Goal: Task Accomplishment & Management: Use online tool/utility

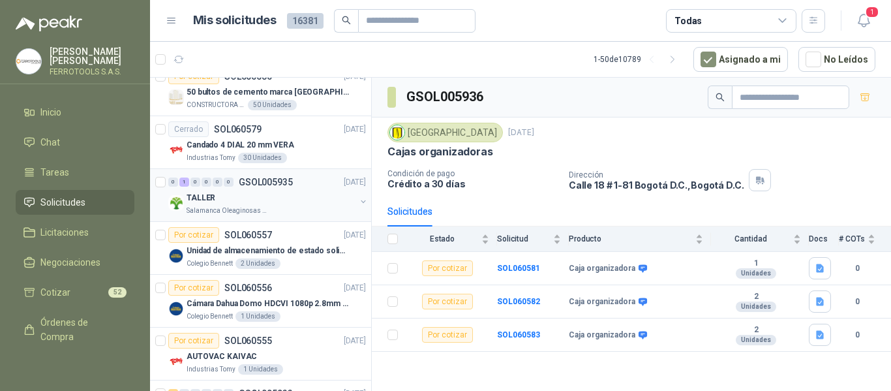
scroll to position [261, 0]
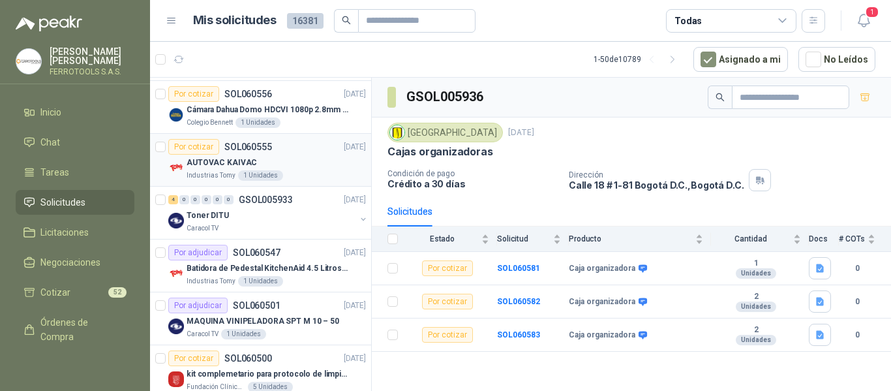
click at [277, 170] on div "AUTOVAC KAIVAC" at bounding box center [276, 163] width 179 height 16
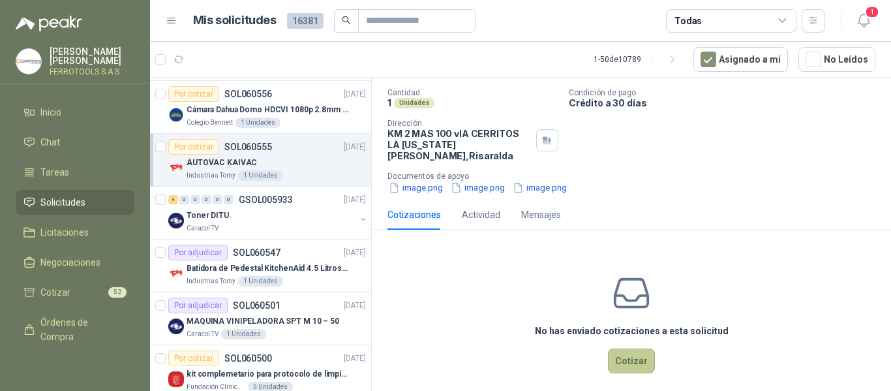
click at [627, 358] on button "Cotizar" at bounding box center [631, 360] width 47 height 25
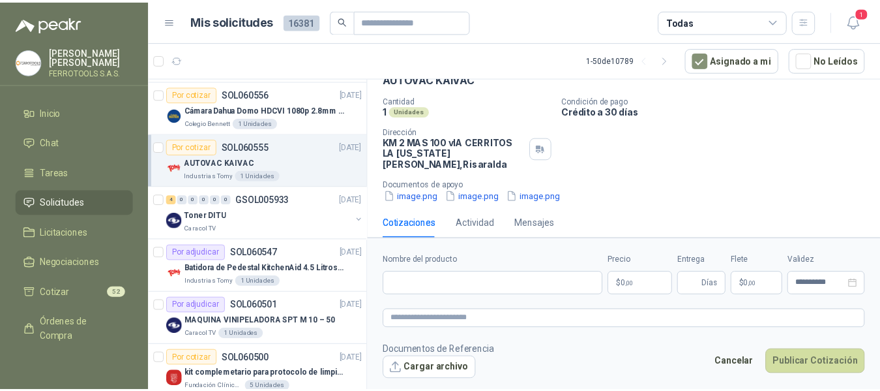
scroll to position [70, 0]
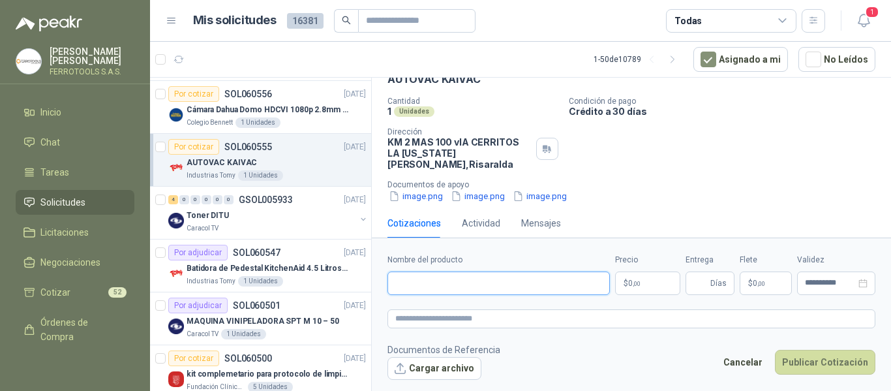
click at [497, 282] on input "Nombre del producto" at bounding box center [498, 282] width 222 height 23
paste input "**********"
type input "**********"
click at [500, 317] on textarea at bounding box center [631, 318] width 488 height 19
paste textarea "**********"
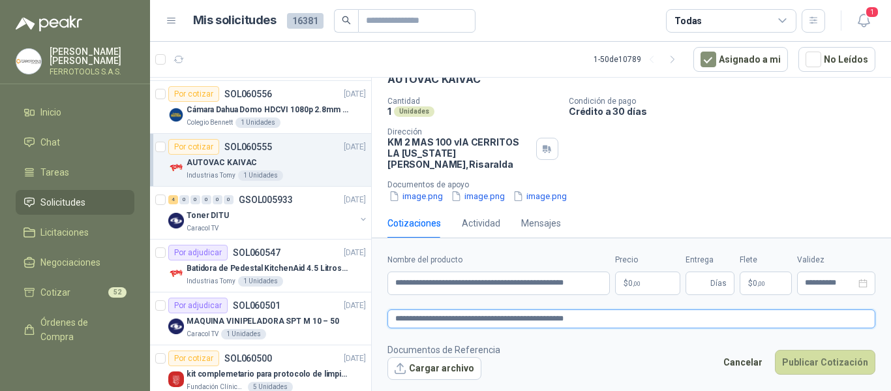
type textarea "**********"
click at [655, 283] on body "HERNAN RUALES FERROTOOLS S.A.S. Inicio Chat Tareas Solicitudes Licitaciones Neg…" at bounding box center [445, 195] width 891 height 391
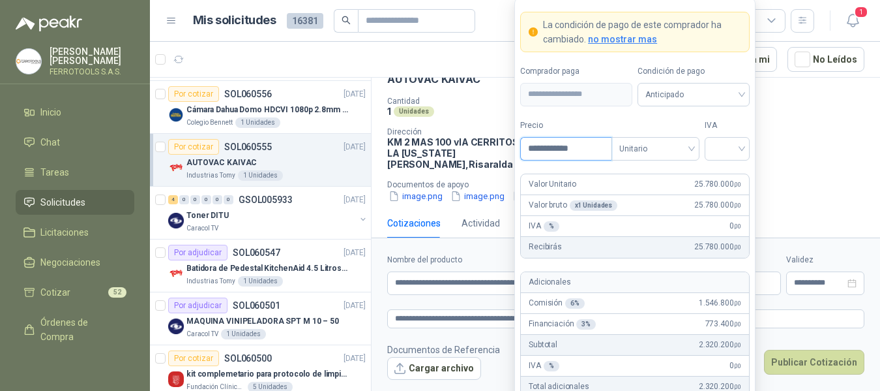
click at [554, 148] on input "**********" at bounding box center [566, 149] width 91 height 22
type input "**********"
click at [667, 120] on label "Tipo" at bounding box center [656, 125] width 88 height 12
click at [744, 153] on div at bounding box center [727, 148] width 45 height 23
click at [729, 173] on div "19%" at bounding box center [727, 175] width 24 height 14
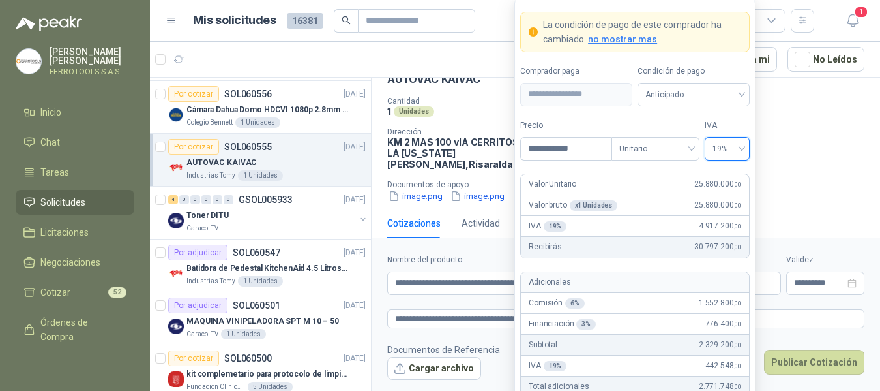
click at [729, 121] on label "IVA" at bounding box center [727, 125] width 45 height 12
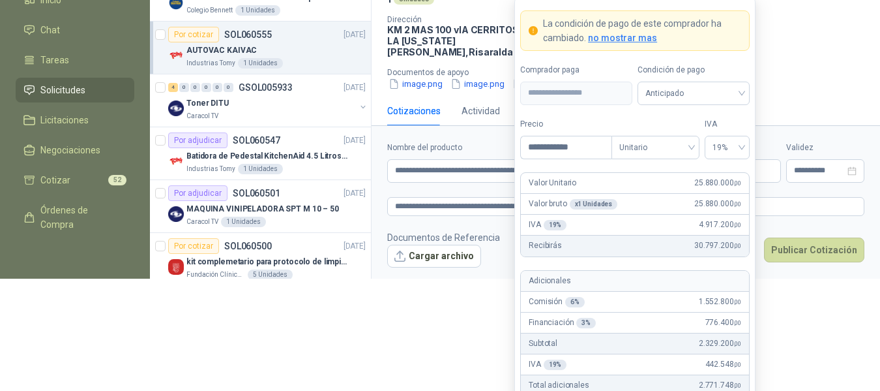
scroll to position [161, 0]
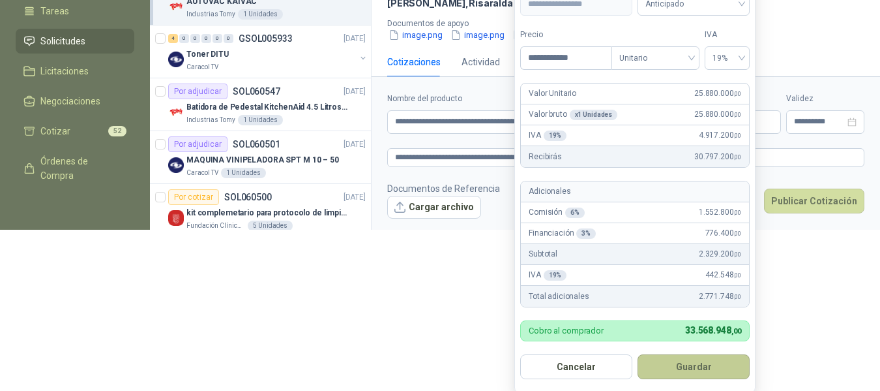
click at [701, 367] on button "Guardar" at bounding box center [694, 366] width 112 height 25
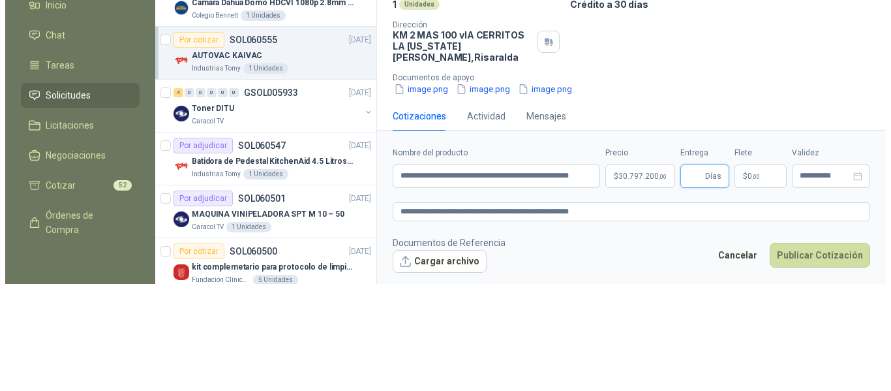
scroll to position [0, 0]
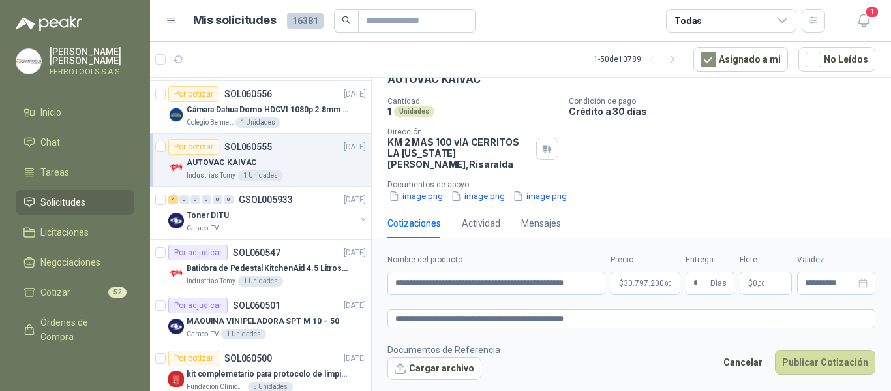
click at [630, 358] on footer "Documentos de Referencia Cargar archivo Cancelar Publicar Cotización" at bounding box center [631, 361] width 488 height 38
click at [633, 322] on textarea "**********" at bounding box center [631, 318] width 488 height 19
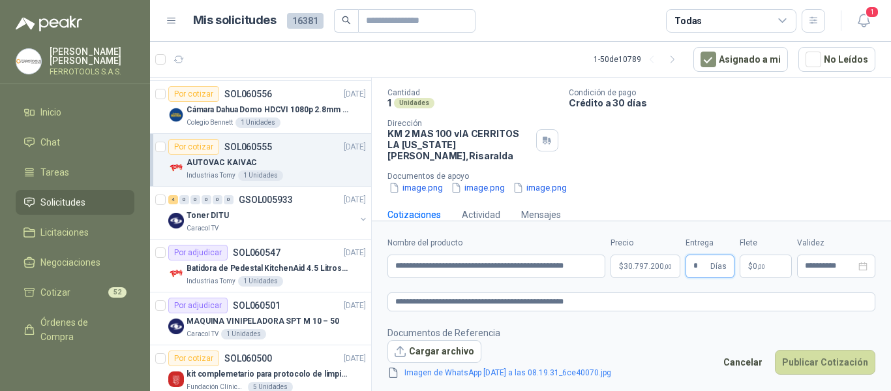
click at [701, 267] on input "*" at bounding box center [700, 266] width 14 height 22
type input "*"
click at [684, 344] on footer "Documentos de Referencia Cargar archivo Imagen de WhatsApp 2025-10-09 a las 08.…" at bounding box center [631, 352] width 488 height 55
click at [838, 361] on button "Publicar Cotización" at bounding box center [825, 362] width 100 height 25
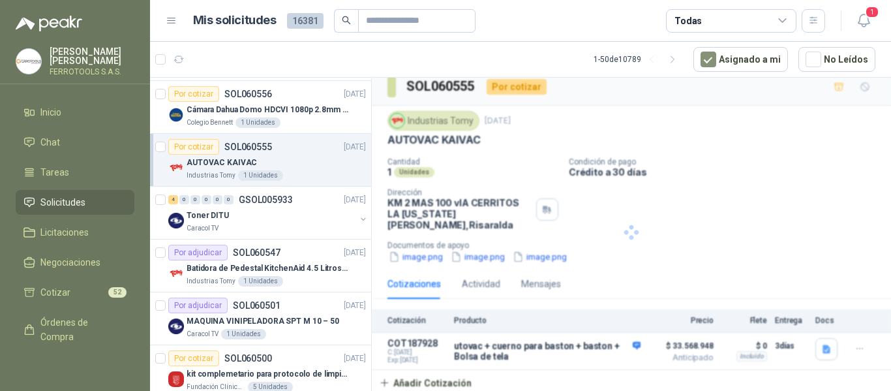
scroll to position [0, 0]
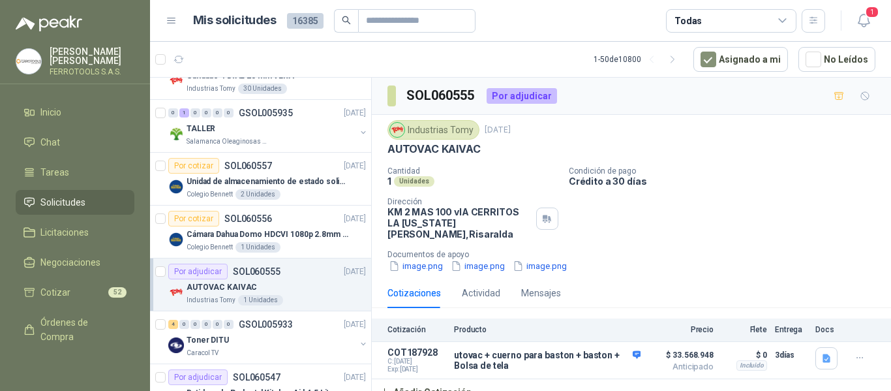
scroll to position [783, 0]
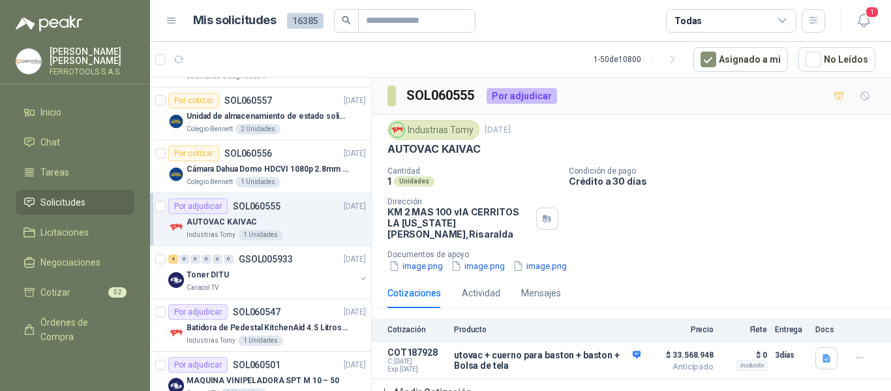
click at [312, 219] on div "AUTOVAC KAIVAC" at bounding box center [276, 222] width 179 height 16
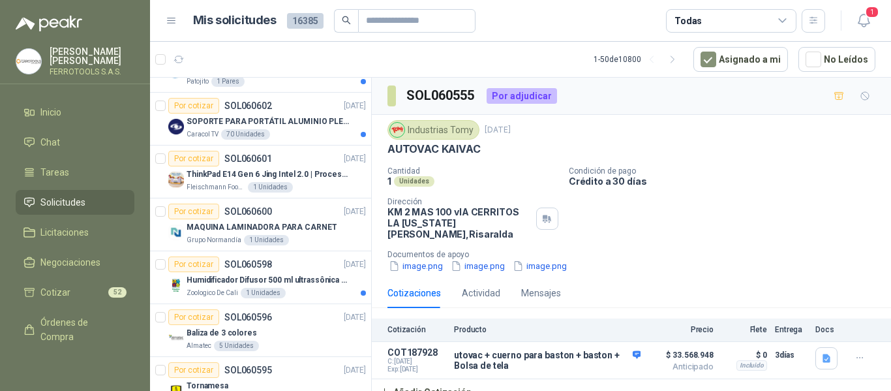
scroll to position [0, 0]
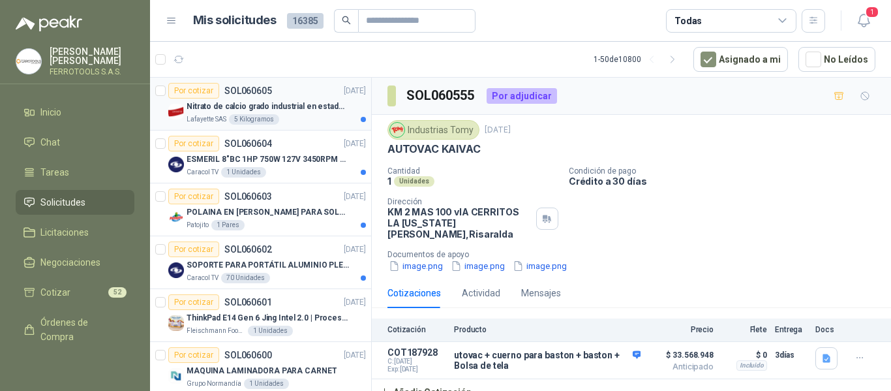
click at [316, 115] on div "Lafayette SAS 5 Kilogramos" at bounding box center [276, 119] width 179 height 10
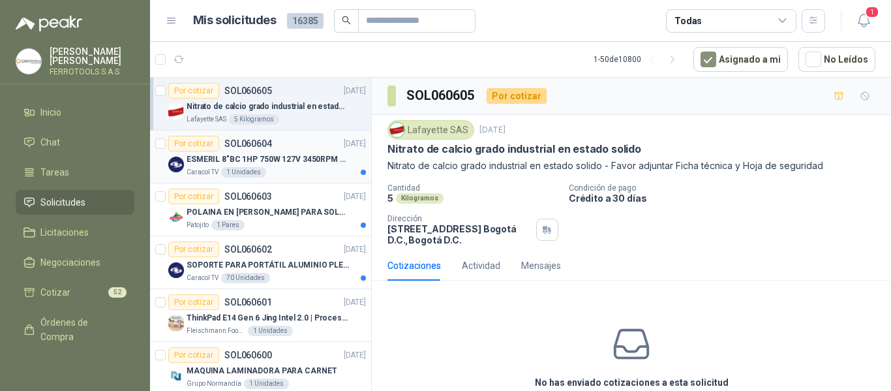
click at [289, 157] on p "ESMERIL 8"BC 1HP 750W 127V 3450RPM URREA" at bounding box center [268, 159] width 162 height 12
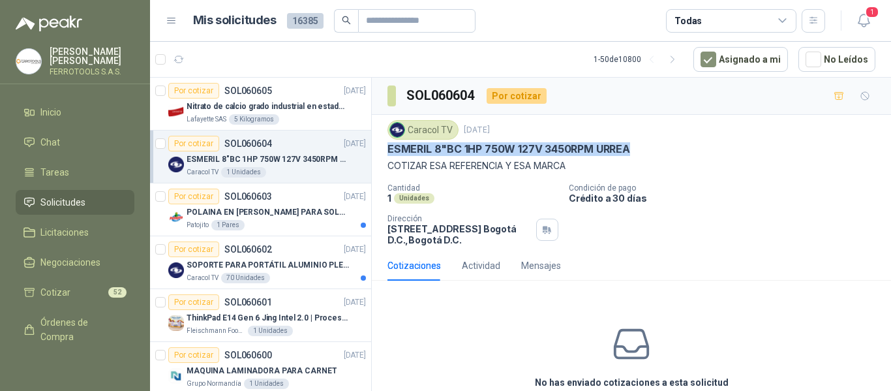
drag, startPoint x: 389, startPoint y: 147, endPoint x: 661, endPoint y: 153, distance: 272.7
click at [661, 153] on div "ESMERIL 8"BC 1HP 750W 127V 3450RPM URREA" at bounding box center [631, 149] width 488 height 14
copy p "ESMERIL 8"BC 1HP 750W 127V 3450RPM URREA"
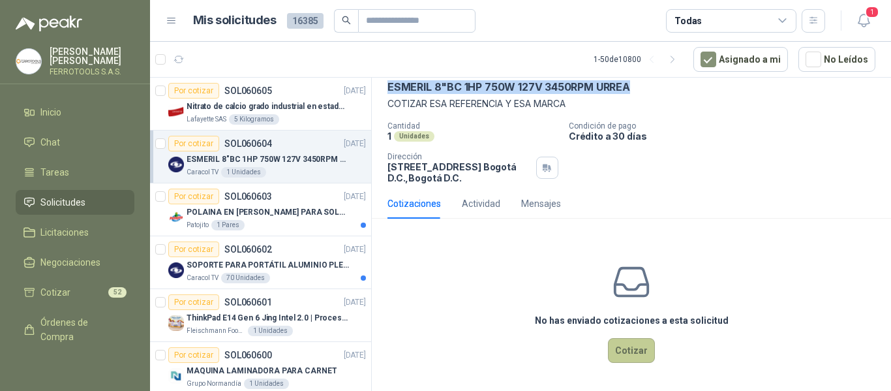
click at [634, 351] on button "Cotizar" at bounding box center [631, 350] width 47 height 25
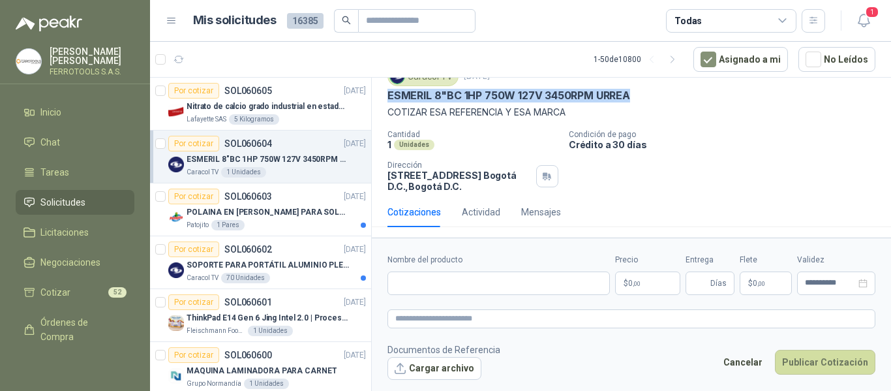
scroll to position [53, 0]
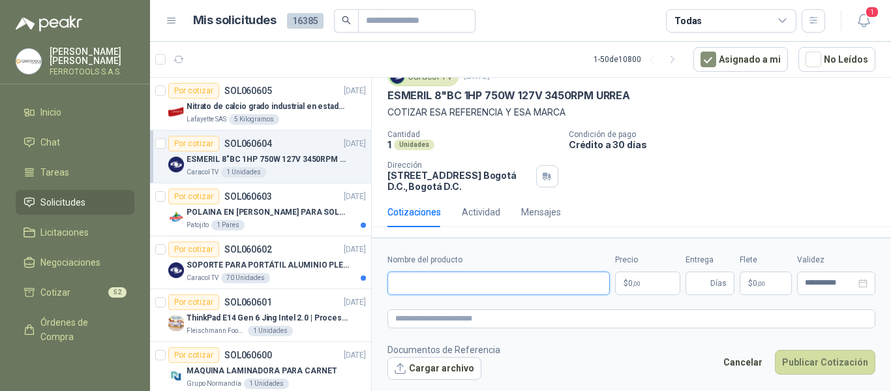
click at [480, 283] on input "Nombre del producto" at bounding box center [498, 282] width 222 height 23
paste input "**********"
type input "**********"
click at [500, 319] on textarea at bounding box center [631, 318] width 488 height 19
paste textarea "**********"
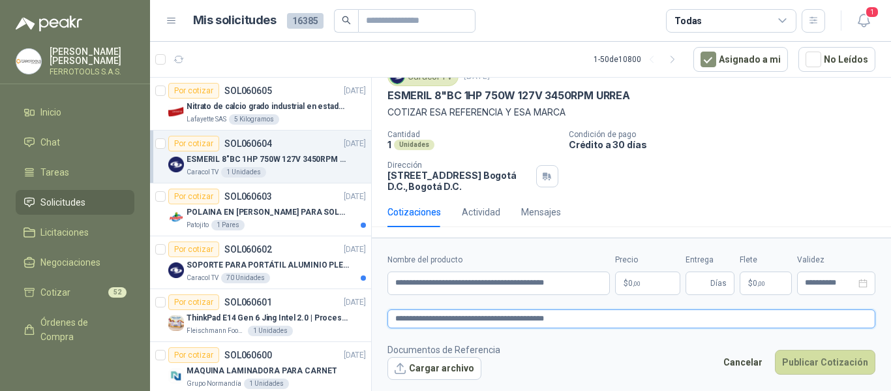
type textarea "**********"
click at [865, 22] on icon "button" at bounding box center [864, 20] width 16 height 16
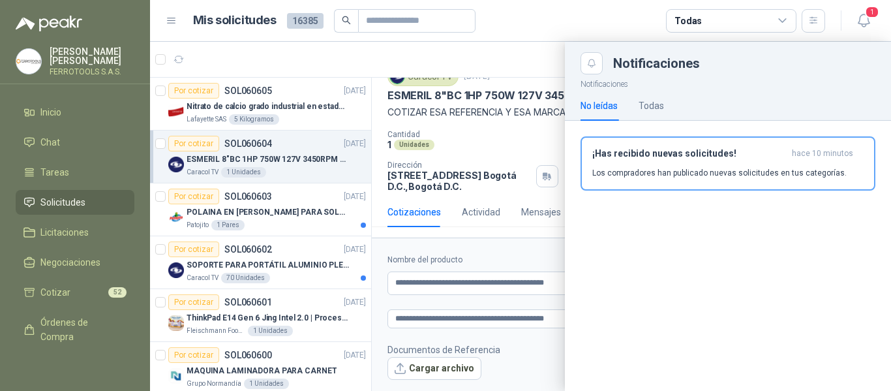
click at [715, 169] on p "Los compradores han publicado nuevas solicitudes en tus categorías." at bounding box center [719, 173] width 254 height 12
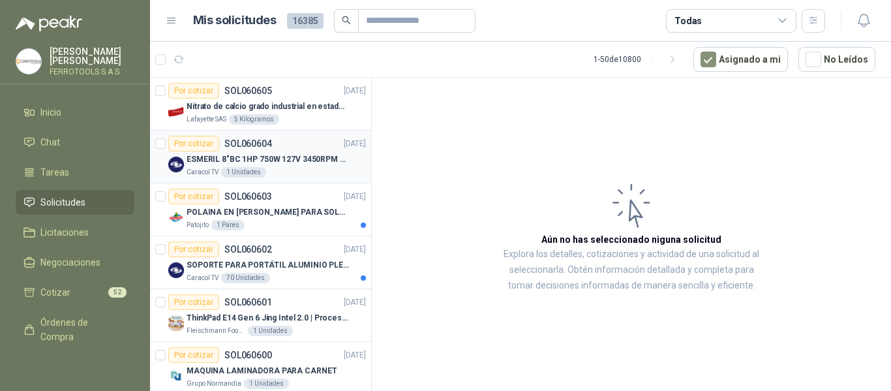
click at [277, 171] on div "Caracol TV 1 Unidades" at bounding box center [276, 172] width 179 height 10
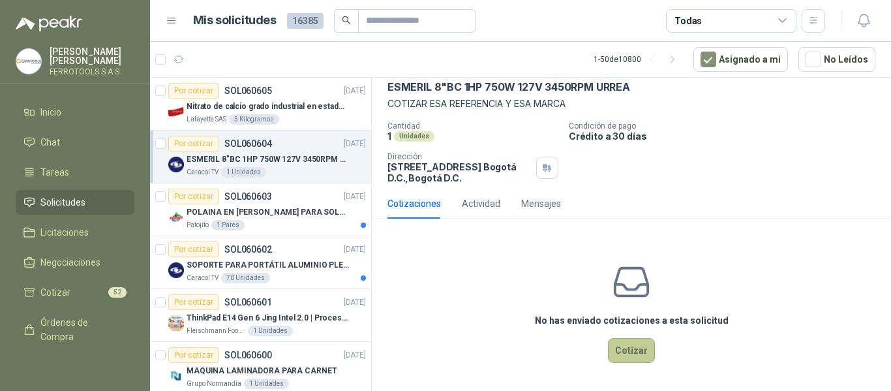
click at [637, 359] on button "Cotizar" at bounding box center [631, 350] width 47 height 25
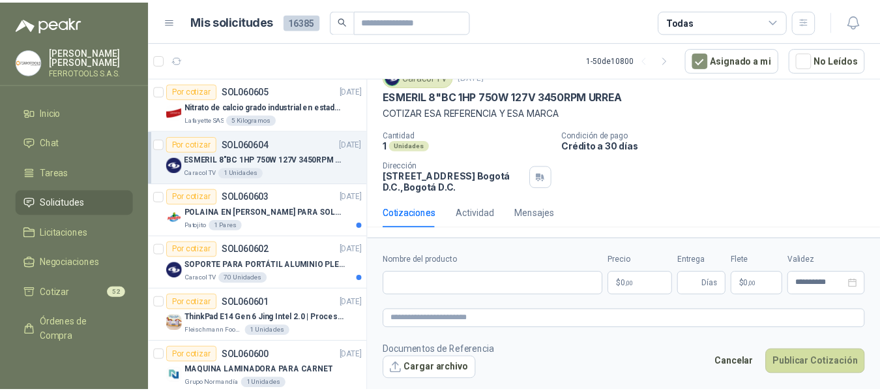
scroll to position [53, 0]
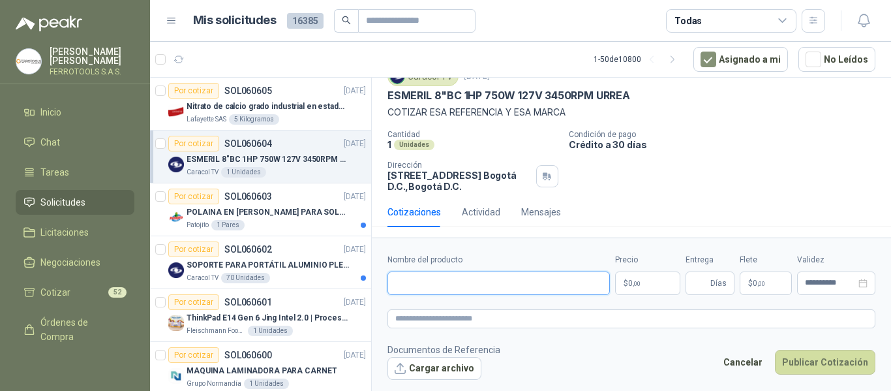
click at [501, 285] on input "Nombre del producto" at bounding box center [498, 282] width 222 height 23
paste input "**********"
type input "**********"
click at [522, 325] on textarea at bounding box center [631, 318] width 488 height 19
paste textarea "**********"
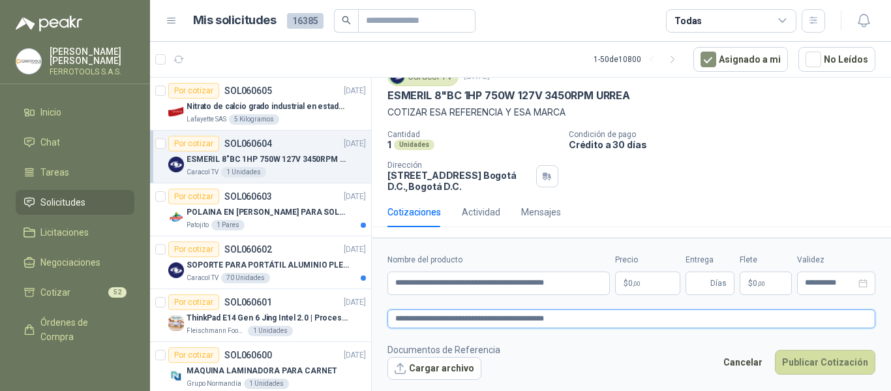
type textarea "**********"
click at [629, 282] on span "0 ,00" at bounding box center [634, 283] width 12 height 8
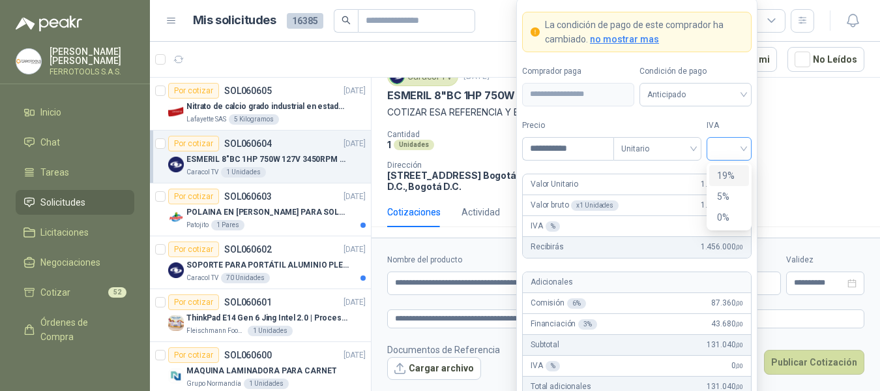
click at [749, 145] on div at bounding box center [729, 148] width 45 height 23
type input "**********"
click at [736, 175] on div "19%" at bounding box center [729, 175] width 24 height 14
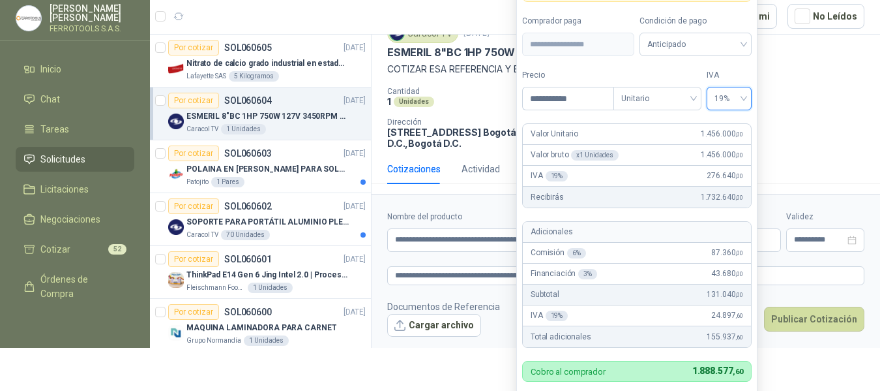
scroll to position [119, 0]
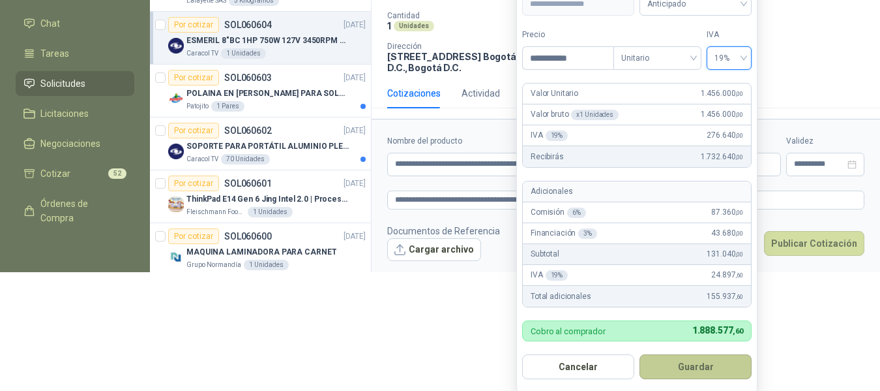
click at [710, 370] on button "Guardar" at bounding box center [696, 366] width 112 height 25
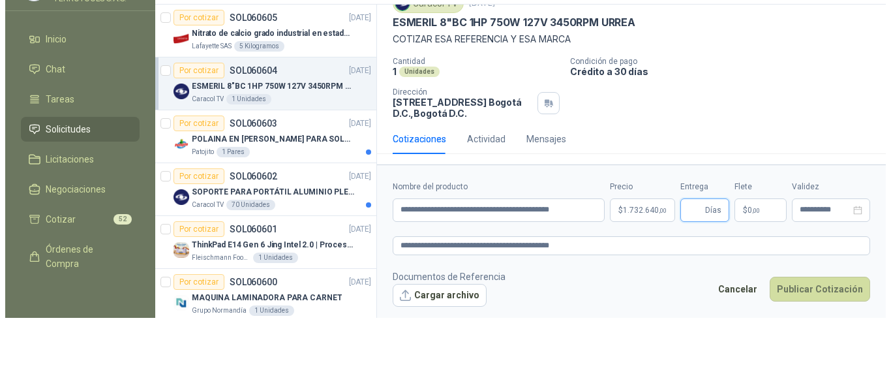
scroll to position [0, 0]
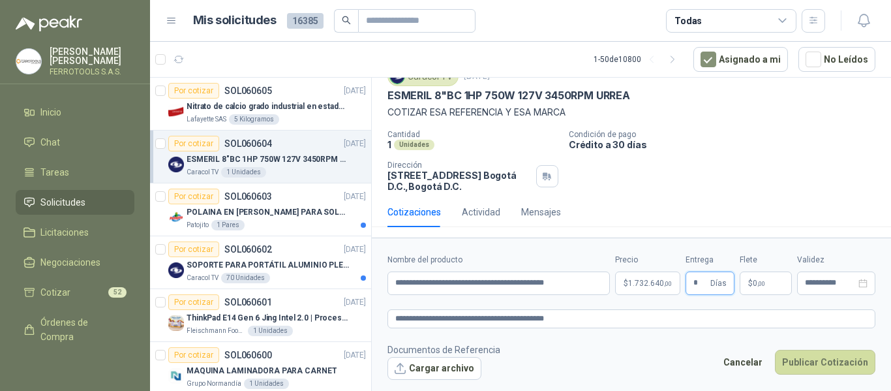
type input "*"
click at [613, 365] on footer "Documentos de Referencia Cargar archivo Cancelar Publicar Cotización" at bounding box center [631, 361] width 488 height 38
click at [463, 362] on button "Cargar archivo" at bounding box center [434, 368] width 94 height 23
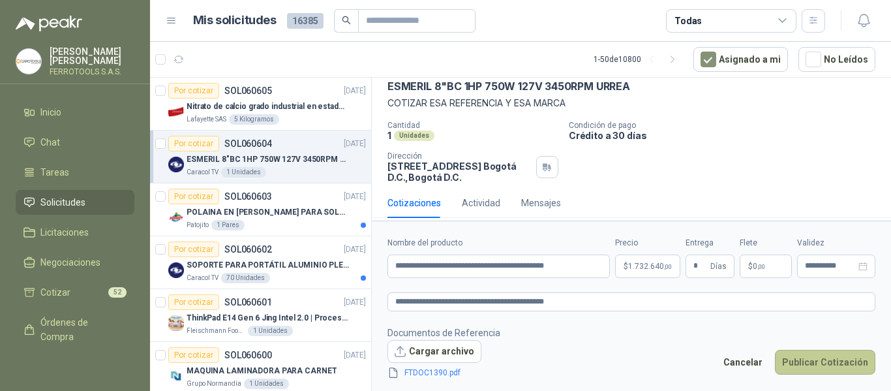
click at [825, 362] on button "Publicar Cotización" at bounding box center [825, 362] width 100 height 25
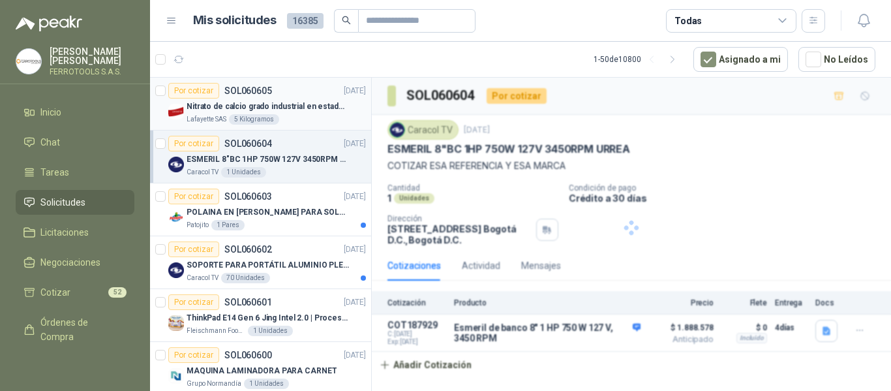
scroll to position [0, 0]
click at [327, 215] on p "POLAINA EN [PERSON_NAME] PARA SOLDADOR / ADJUNTAR FICHA TECNICA" at bounding box center [268, 212] width 162 height 12
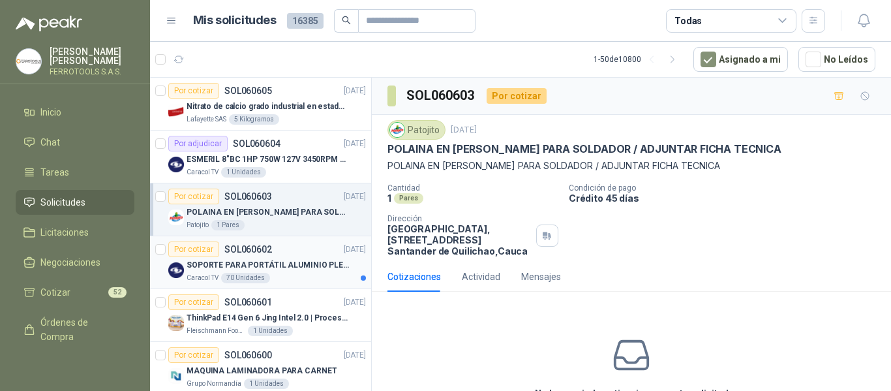
click at [295, 266] on p "SOPORTE PARA PORTÁTIL ALUMINIO PLEGABLE VTA" at bounding box center [268, 265] width 162 height 12
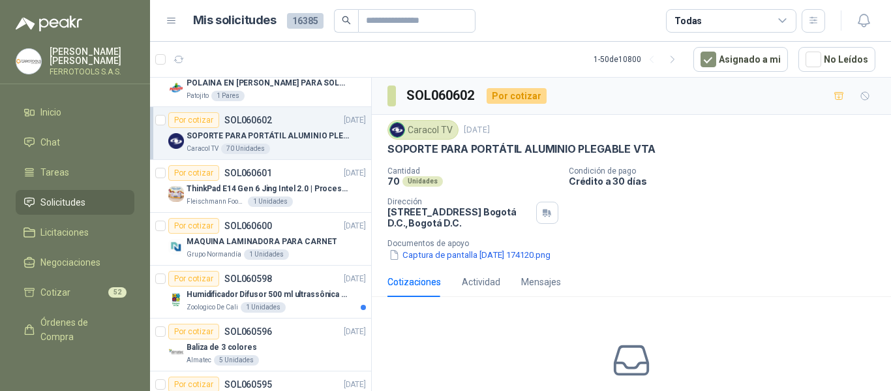
scroll to position [130, 0]
click at [310, 192] on p "ThinkPad E14 Gen 6 Jing Intel 2.0 | Procesador Intel Core Ultra 5 125U ( 12" at bounding box center [268, 187] width 162 height 12
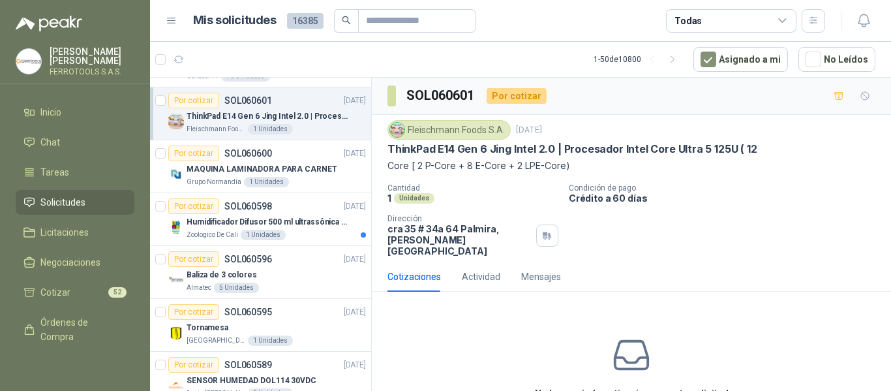
scroll to position [196, 0]
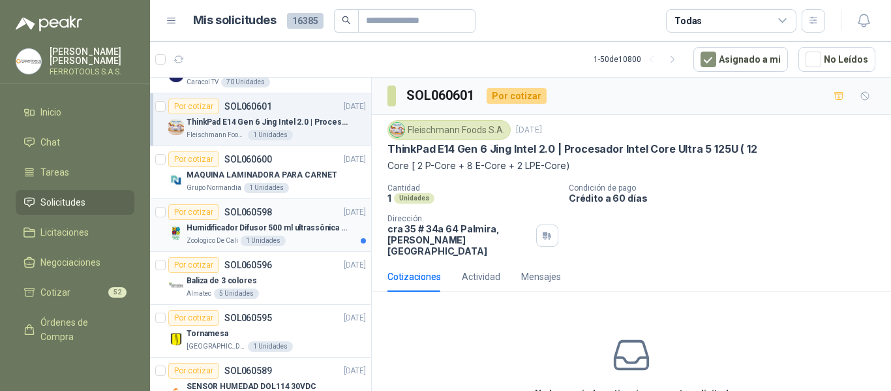
click at [300, 220] on div "Humidificador Difusor 500 ml ultrassônica Residencial Ultrassônico 500ml con vo…" at bounding box center [276, 228] width 179 height 16
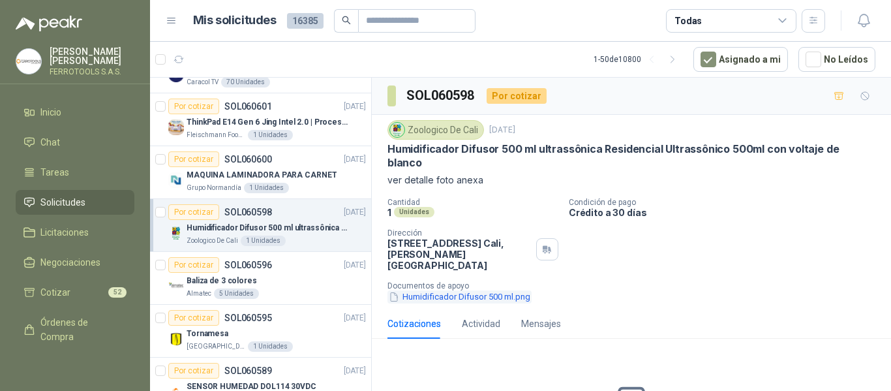
click at [488, 290] on button "Humidificador Difusor 500 ml.png" at bounding box center [459, 297] width 144 height 14
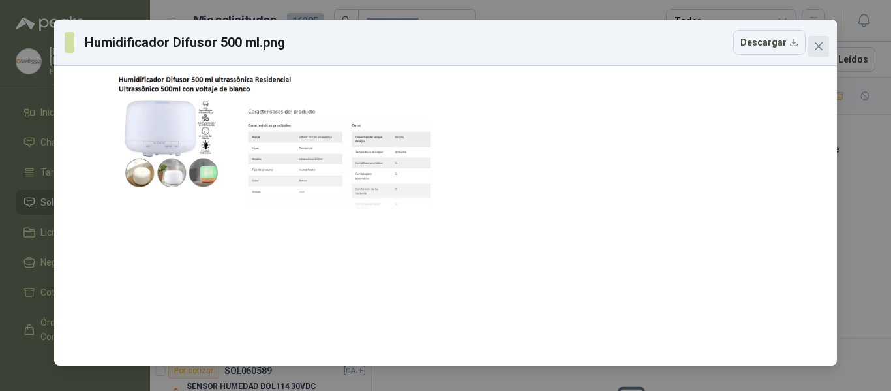
click at [820, 49] on icon "close" at bounding box center [819, 46] width 8 height 8
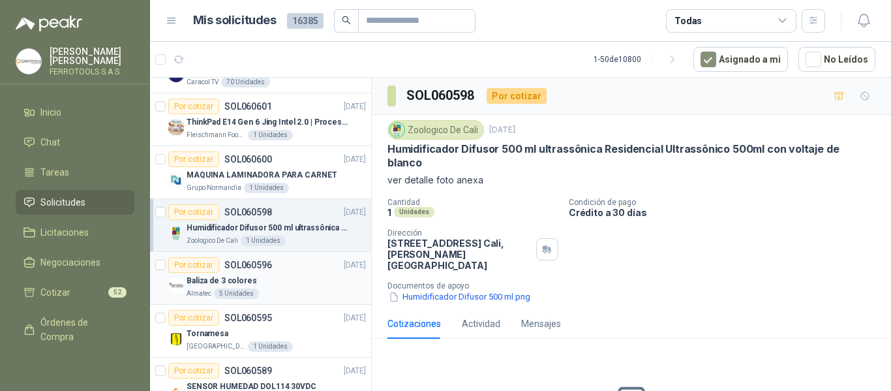
click at [300, 284] on div "Baliza de 3 colores" at bounding box center [276, 281] width 179 height 16
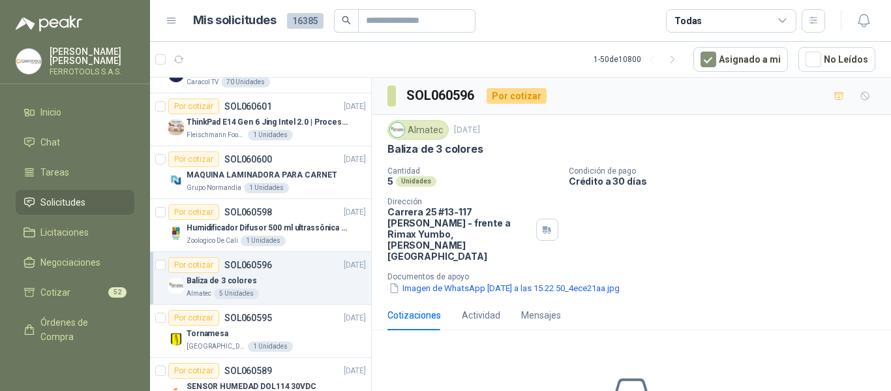
scroll to position [261, 0]
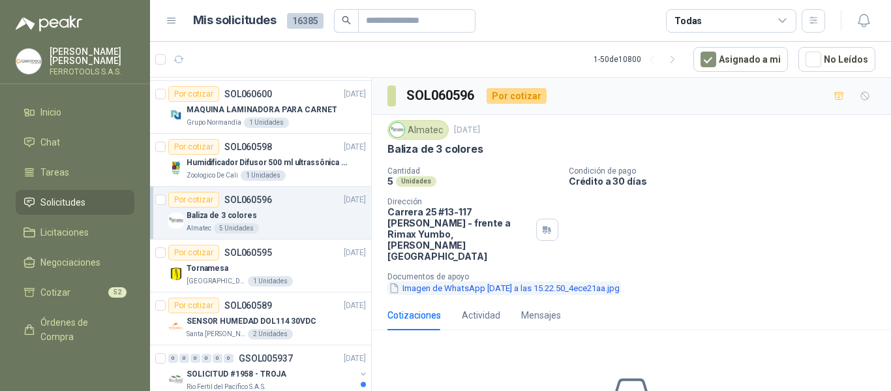
click at [541, 281] on button "Imagen de WhatsApp 2025-10-08 a las 15.22.50_4ece21aa.jpg" at bounding box center [503, 288] width 233 height 14
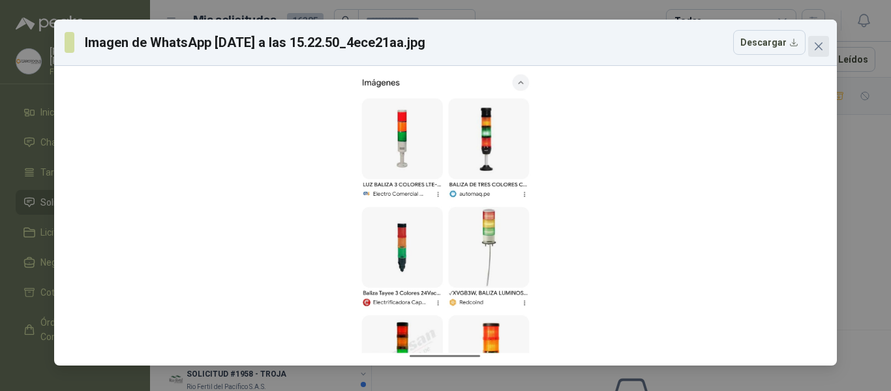
click at [819, 48] on icon "close" at bounding box center [819, 46] width 8 height 8
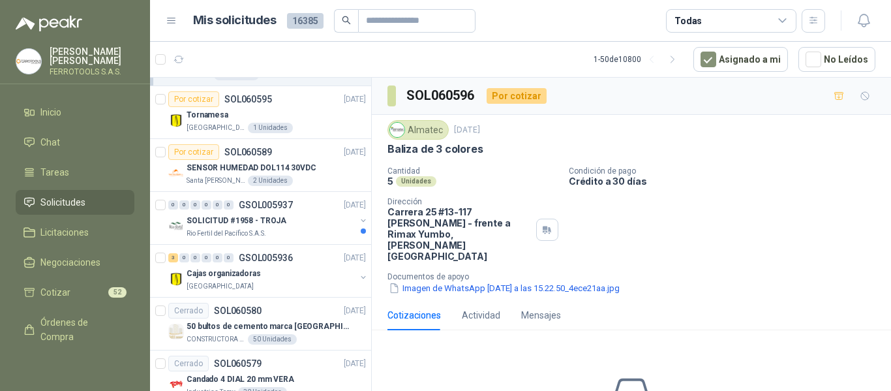
scroll to position [391, 0]
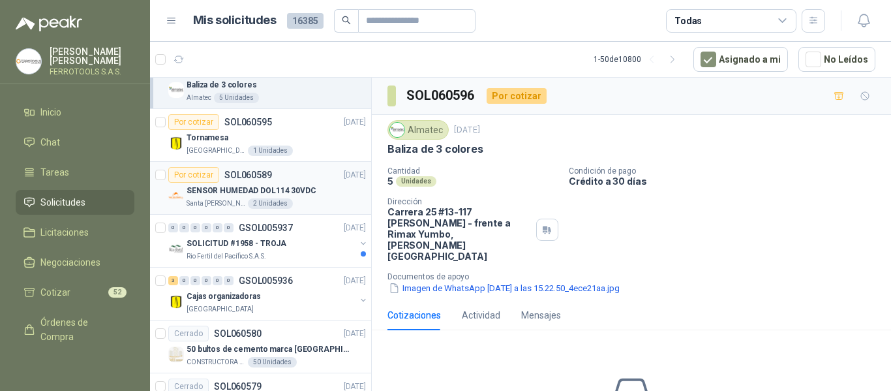
click at [325, 188] on div "SENSOR HUMEDAD DOL114 30VDC" at bounding box center [276, 191] width 179 height 16
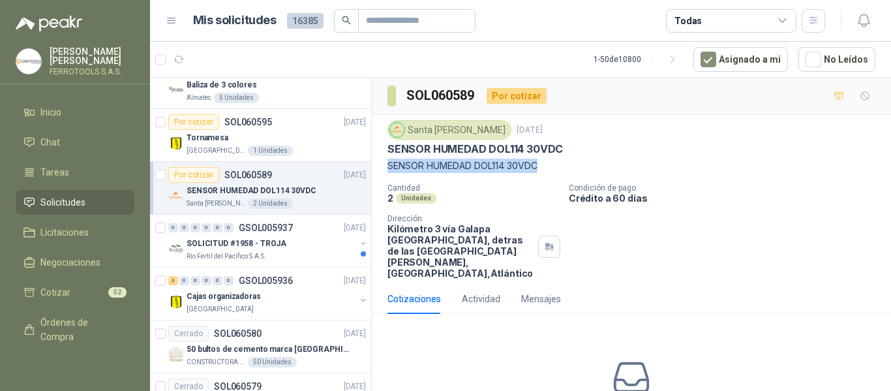
drag, startPoint x: 388, startPoint y: 167, endPoint x: 541, endPoint y: 160, distance: 153.4
click at [541, 160] on p "SENSOR HUMEDAD DOL114 30VDC" at bounding box center [631, 165] width 488 height 14
copy p "SENSOR HUMEDAD DOL114 30VDC"
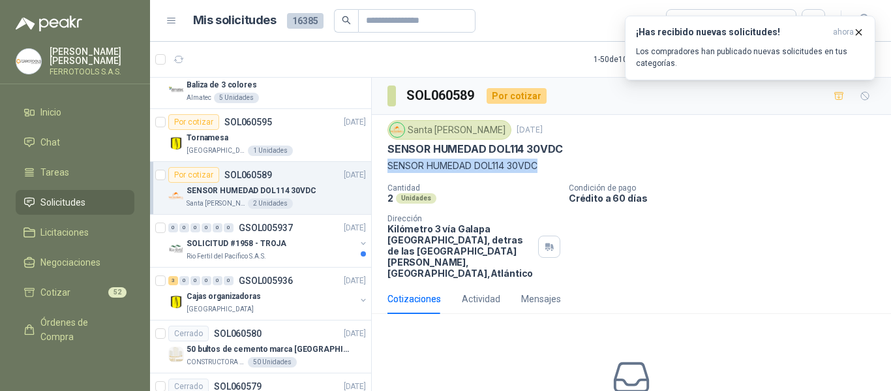
copy p "SENSOR HUMEDAD DOL114 30VDC"
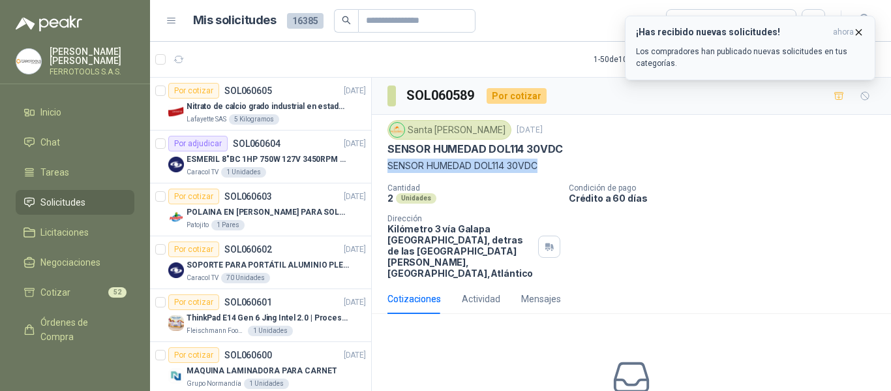
click at [759, 55] on p "Los compradores han publicado nuevas solicitudes en tus categorías." at bounding box center [750, 57] width 228 height 23
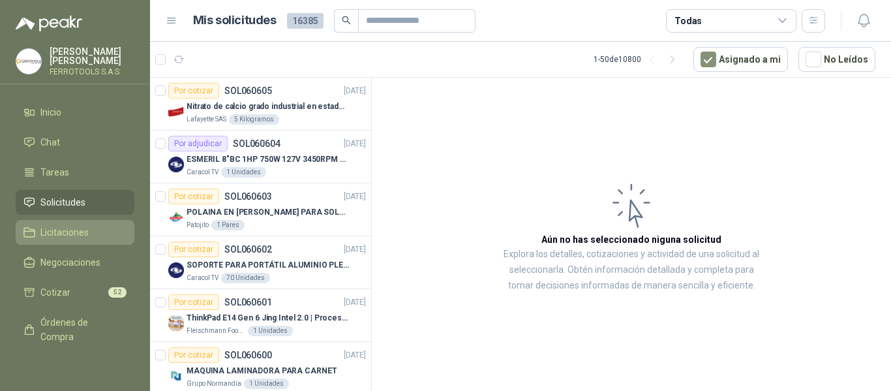
click at [68, 228] on span "Licitaciones" at bounding box center [64, 232] width 48 height 14
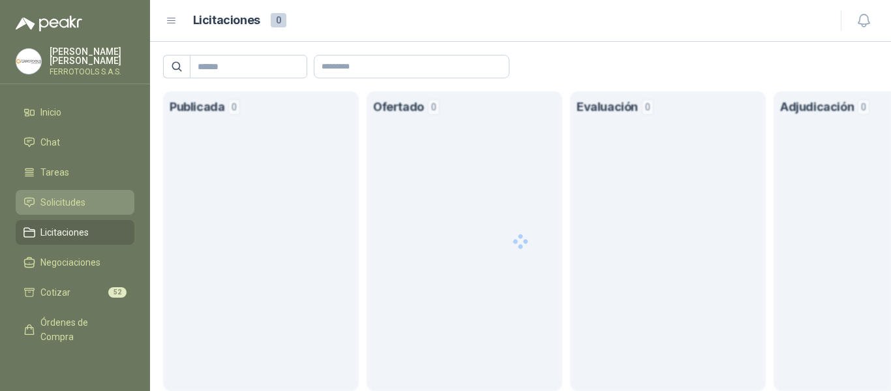
click at [73, 198] on span "Solicitudes" at bounding box center [62, 202] width 45 height 14
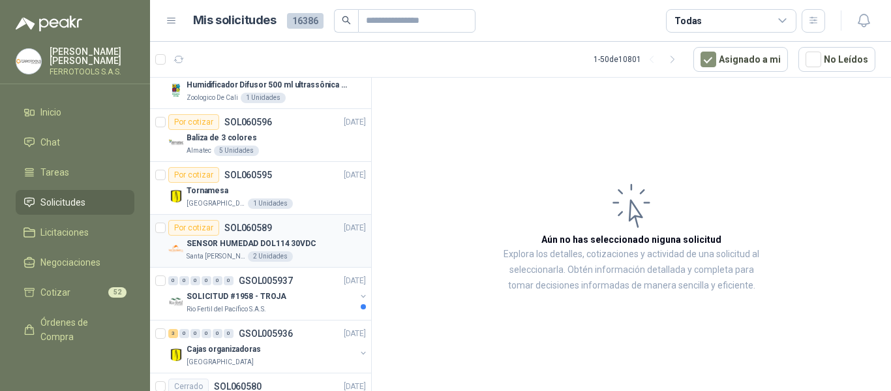
scroll to position [457, 0]
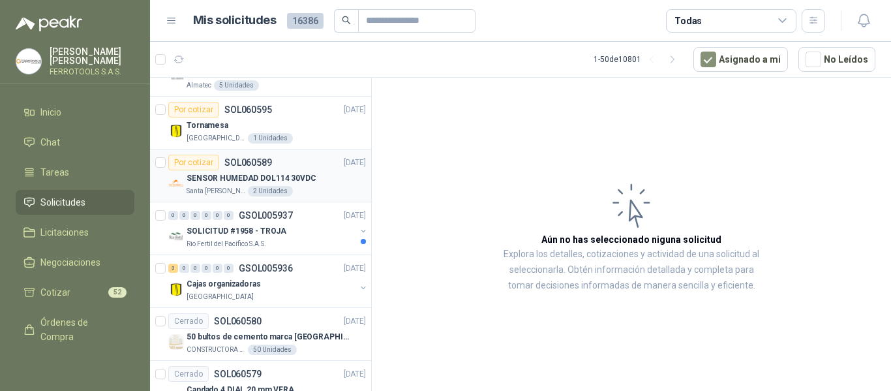
click at [314, 183] on div "SENSOR HUMEDAD DOL114 30VDC" at bounding box center [276, 178] width 179 height 16
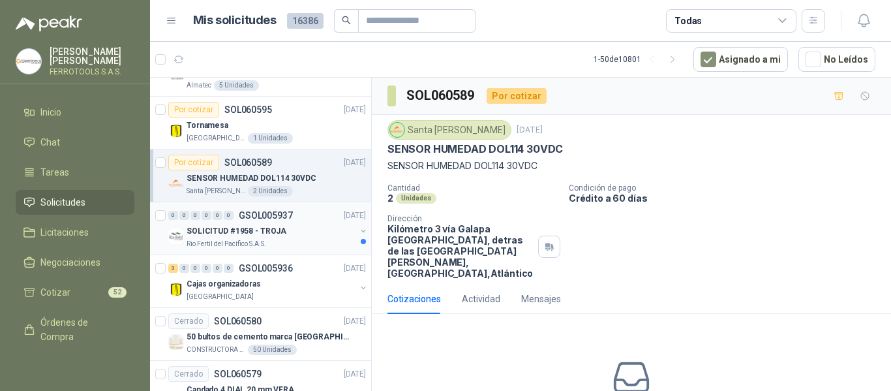
click at [307, 242] on div "Rio Fertil del Pacífico S.A.S." at bounding box center [271, 244] width 169 height 10
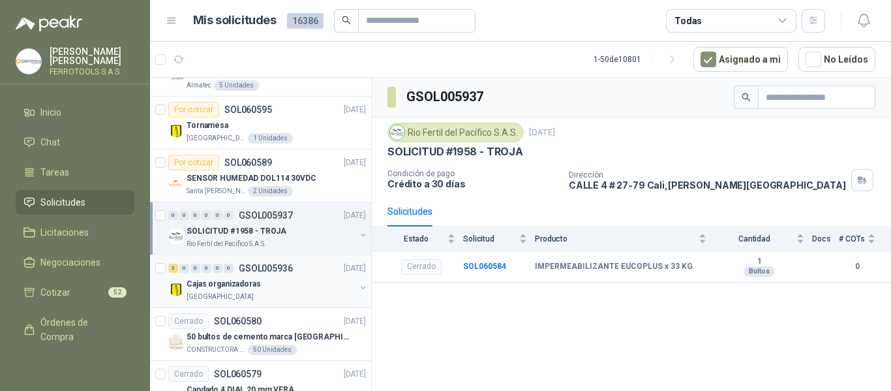
click at [301, 292] on div "[GEOGRAPHIC_DATA]" at bounding box center [271, 297] width 169 height 10
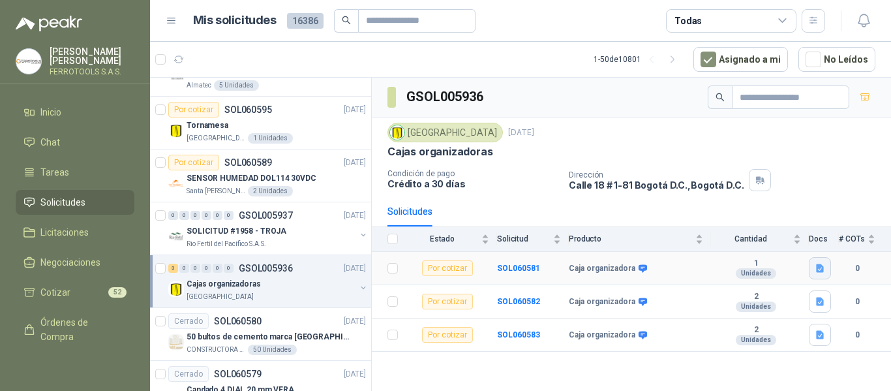
click at [824, 269] on icon "button" at bounding box center [820, 268] width 11 height 11
click at [761, 244] on button "CAJA EUROPA 40lt TRANSP CON MANIJAS Y RUEDAS.jpg" at bounding box center [703, 240] width 239 height 14
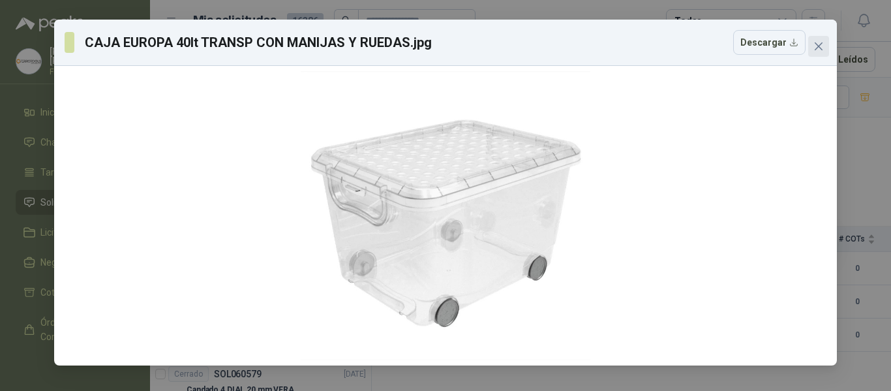
click at [815, 53] on button "Close" at bounding box center [818, 46] width 21 height 21
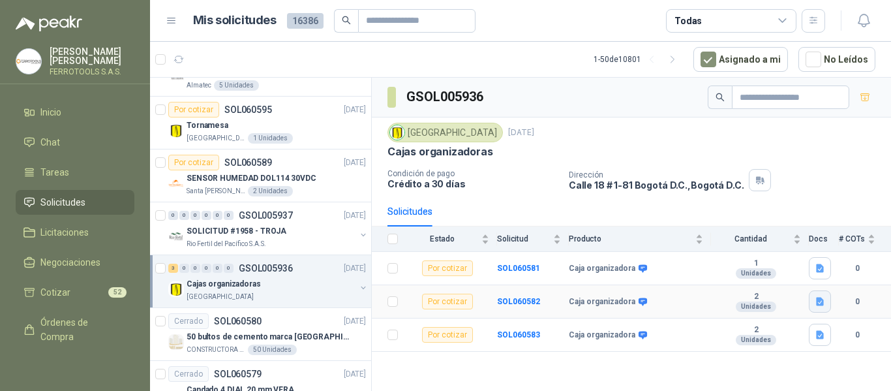
click at [817, 303] on icon "button" at bounding box center [820, 301] width 8 height 8
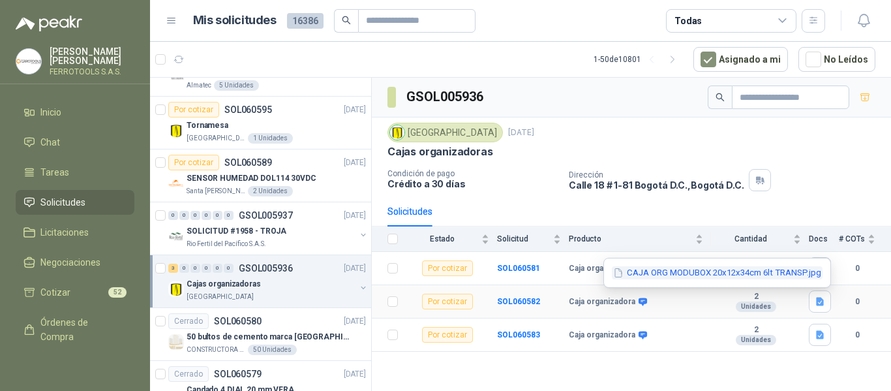
click at [767, 273] on button "CAJA ORG MODUBOX 20x12x34cm 6lt TRANSP.jpg" at bounding box center [717, 273] width 211 height 14
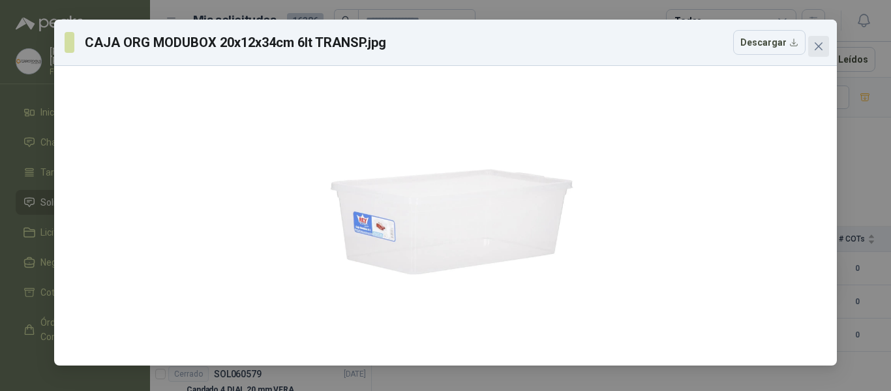
click at [824, 45] on span "Close" at bounding box center [818, 46] width 21 height 10
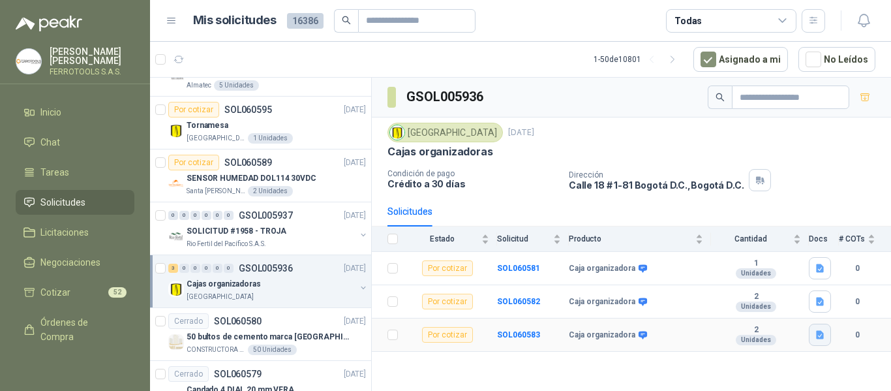
click at [818, 329] on icon "button" at bounding box center [820, 334] width 11 height 11
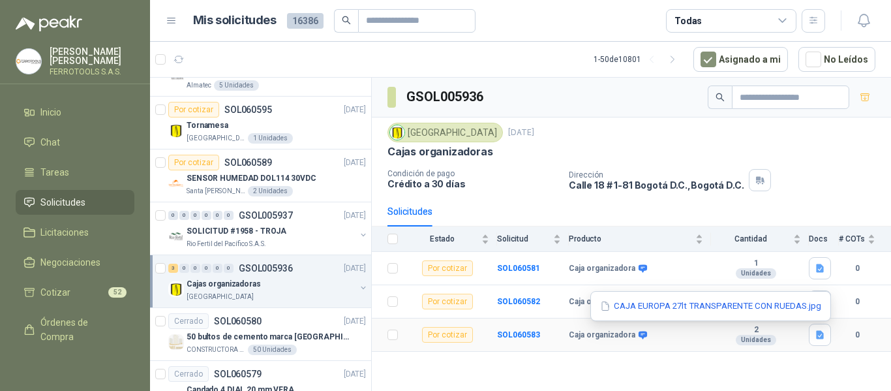
click at [783, 298] on div "CAJA EUROPA 27lt TRANSPARENTE CON RUEDAS.jpg" at bounding box center [710, 306] width 241 height 31
click at [772, 310] on button "CAJA EUROPA 27lt TRANSPARENTE CON RUEDAS.jpg" at bounding box center [711, 306] width 224 height 14
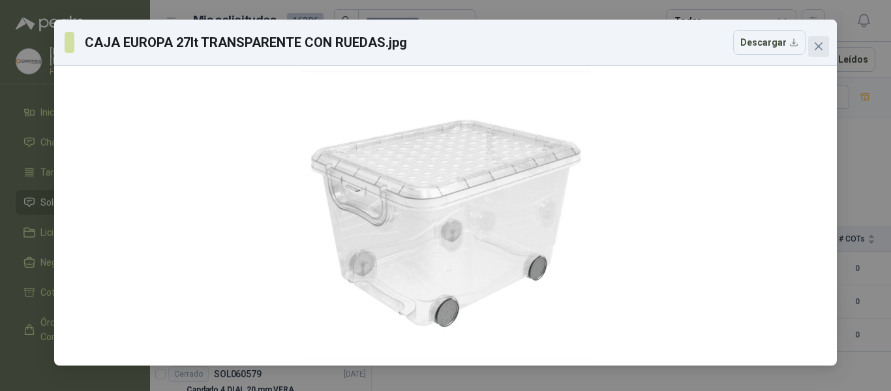
click at [821, 42] on icon "close" at bounding box center [818, 46] width 10 height 10
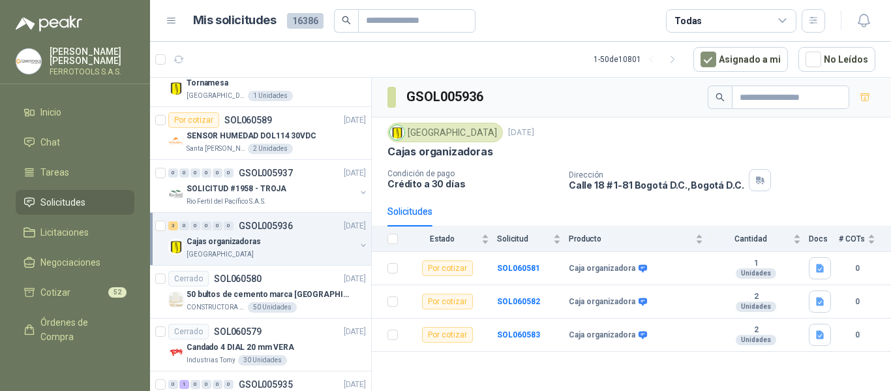
scroll to position [522, 0]
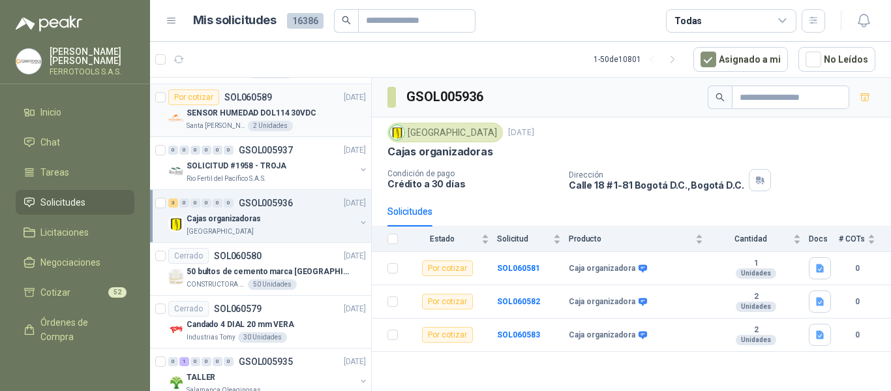
click at [309, 108] on p "SENSOR HUMEDAD DOL114 30VDC" at bounding box center [252, 113] width 130 height 12
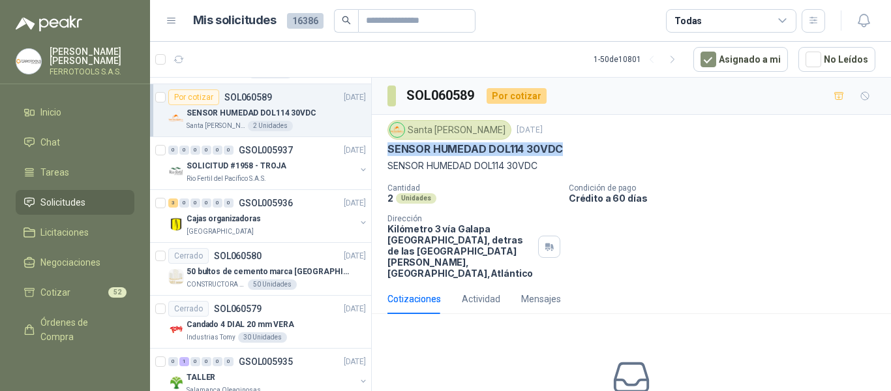
drag, startPoint x: 566, startPoint y: 149, endPoint x: 387, endPoint y: 149, distance: 178.7
click at [387, 149] on div "SENSOR HUMEDAD DOL114 30VDC" at bounding box center [631, 149] width 488 height 14
copy p "SENSOR HUMEDAD DOL114 30VDC"
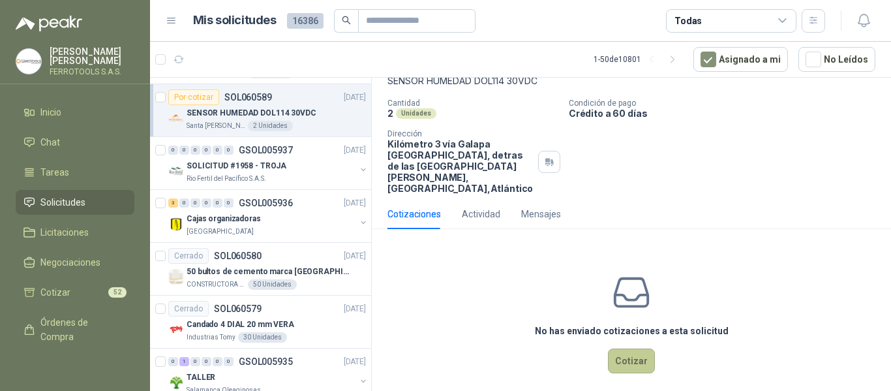
click at [624, 349] on button "Cotizar" at bounding box center [631, 360] width 47 height 25
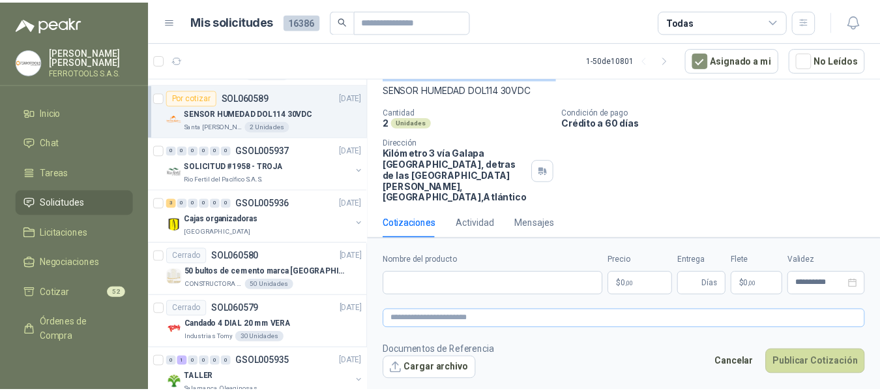
scroll to position [76, 0]
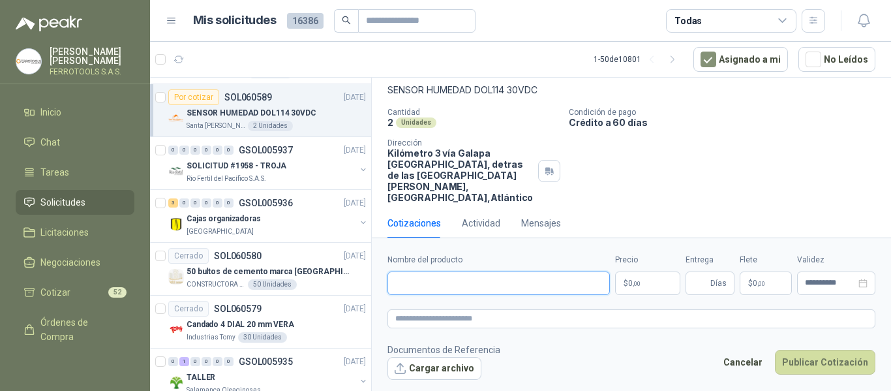
click at [509, 282] on input "Nombre del producto" at bounding box center [498, 282] width 222 height 23
paste input "**********"
type input "**********"
click at [552, 318] on textarea at bounding box center [631, 318] width 488 height 19
paste textarea "**********"
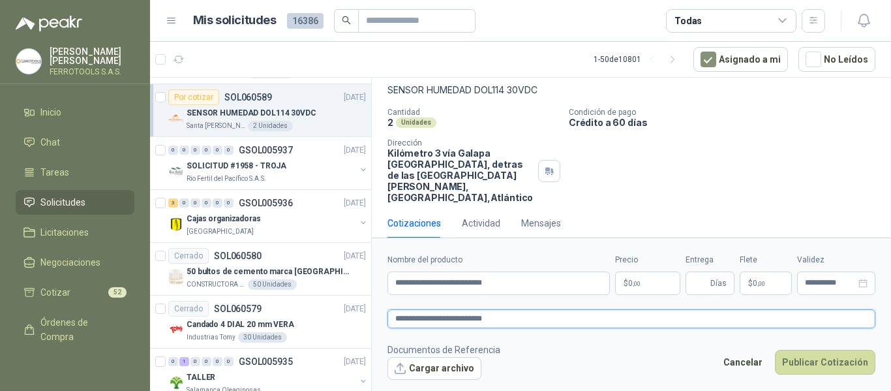
type textarea "**********"
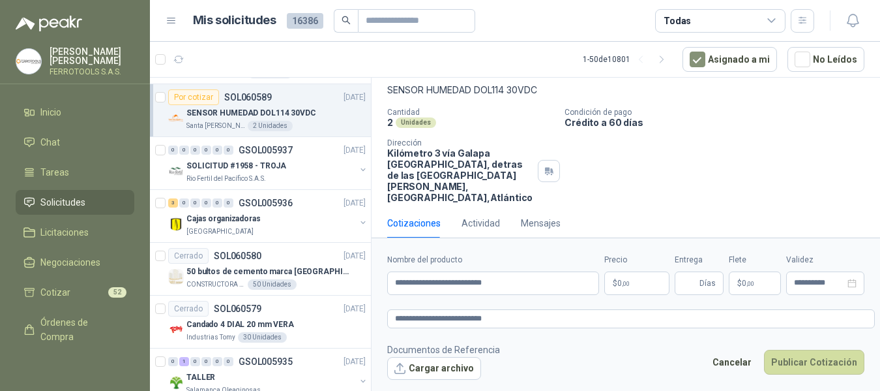
click at [660, 284] on body "HERNAN RUALES FERROTOOLS S.A.S. Inicio Chat Tareas Solicitudes Licitaciones Neg…" at bounding box center [440, 195] width 880 height 391
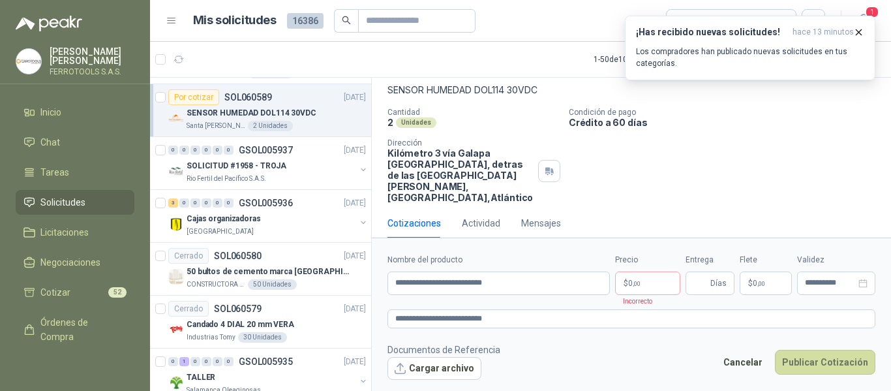
click at [785, 172] on div "Cantidad 2 Unidades Condición de pago Crédito a 60 días Dirección Kilómetro 3 v…" at bounding box center [631, 155] width 488 height 95
drag, startPoint x: 464, startPoint y: 283, endPoint x: 482, endPoint y: 281, distance: 18.4
click at [482, 281] on input "**********" at bounding box center [498, 282] width 222 height 23
drag, startPoint x: 395, startPoint y: 283, endPoint x: 517, endPoint y: 282, distance: 122.6
click at [517, 282] on input "**********" at bounding box center [498, 282] width 222 height 23
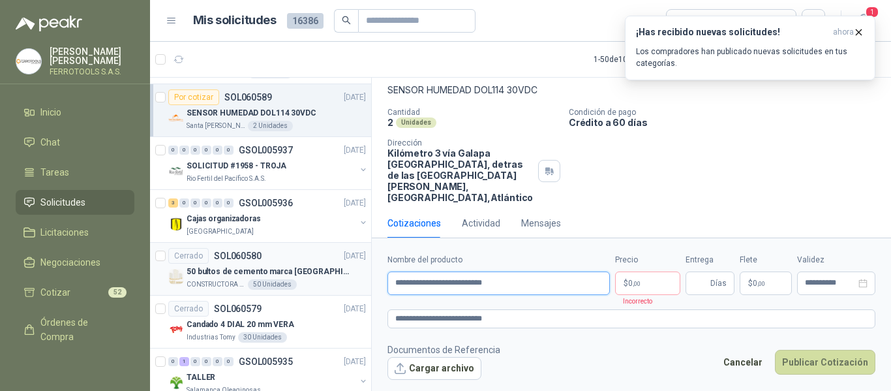
drag, startPoint x: 543, startPoint y: 286, endPoint x: 320, endPoint y: 271, distance: 223.6
click at [320, 271] on div "Por cotizar SOL060606 09/10/25 PAPEL CALCIO 100 CMS EN ROLLO Caracol TV 38 Unid…" at bounding box center [520, 236] width 741 height 318
drag, startPoint x: 568, startPoint y: 277, endPoint x: 55, endPoint y: 227, distance: 515.1
click at [55, 227] on div "HERNAN RUALES FERROTOOLS S.A.S. Inicio Chat Tareas Solicitudes Licitaciones Neg…" at bounding box center [445, 195] width 891 height 391
paste input "**********"
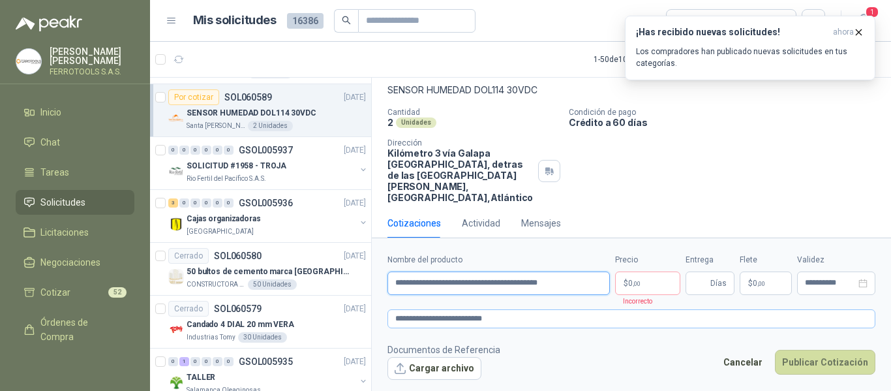
type input "**********"
drag, startPoint x: 568, startPoint y: 318, endPoint x: 80, endPoint y: 276, distance: 490.3
click at [80, 276] on div "HERNAN RUALES FERROTOOLS S.A.S. Inicio Chat Tareas Solicitudes Licitaciones Neg…" at bounding box center [445, 195] width 891 height 391
paste textarea "**********"
type textarea "**********"
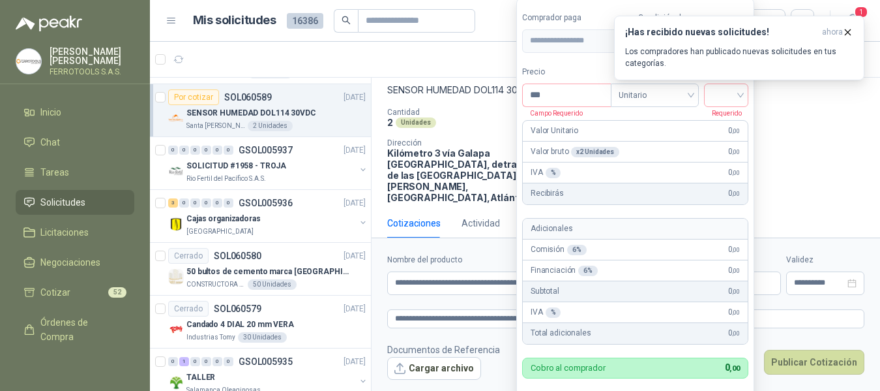
click at [668, 282] on body "HERNAN RUALES FERROTOOLS S.A.S. Inicio Chat Tareas Solicitudes Licitaciones Neg…" at bounding box center [440, 195] width 880 height 391
click at [566, 96] on input "***" at bounding box center [567, 95] width 88 height 22
click at [745, 97] on div at bounding box center [726, 94] width 44 height 23
type input "**********"
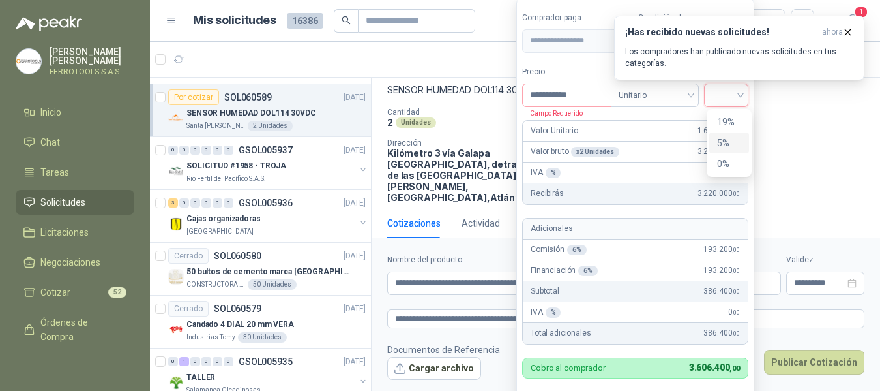
click at [730, 140] on div "5%" at bounding box center [729, 143] width 24 height 14
click at [592, 67] on label "Precio" at bounding box center [567, 72] width 91 height 12
click at [592, 84] on input "**********" at bounding box center [568, 95] width 91 height 22
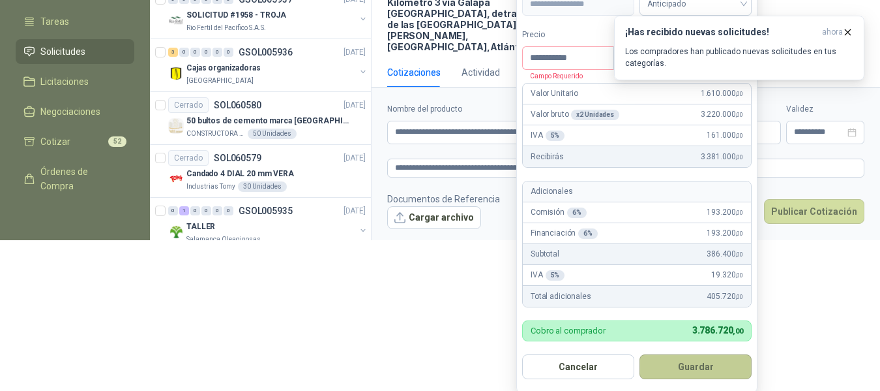
click at [702, 367] on button "Guardar" at bounding box center [696, 366] width 112 height 25
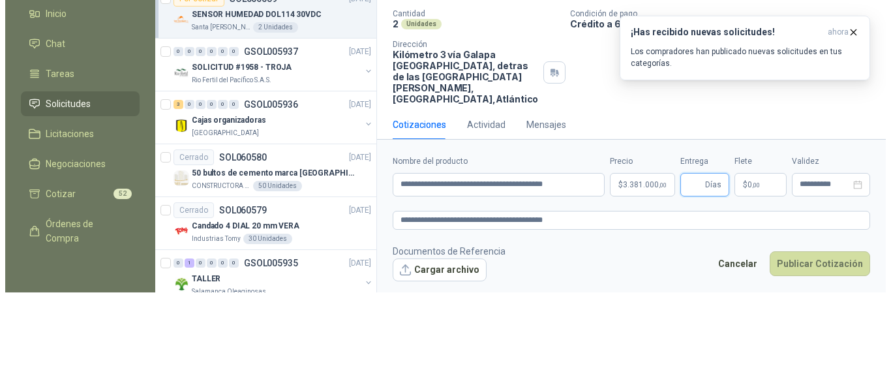
scroll to position [0, 0]
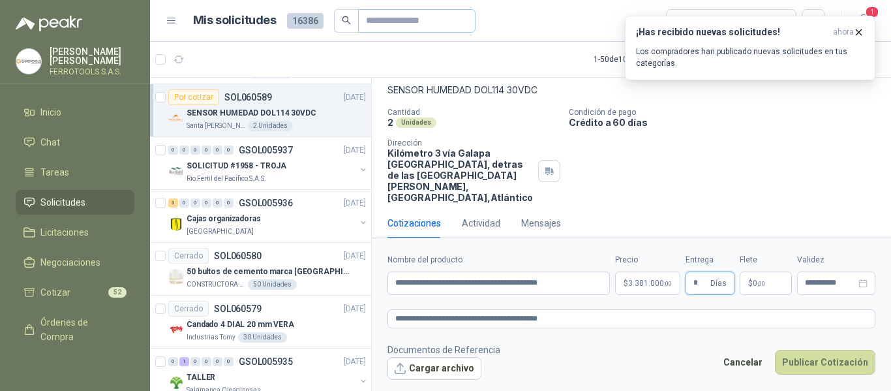
type input "*"
click at [621, 318] on textarea "**********" at bounding box center [631, 318] width 488 height 19
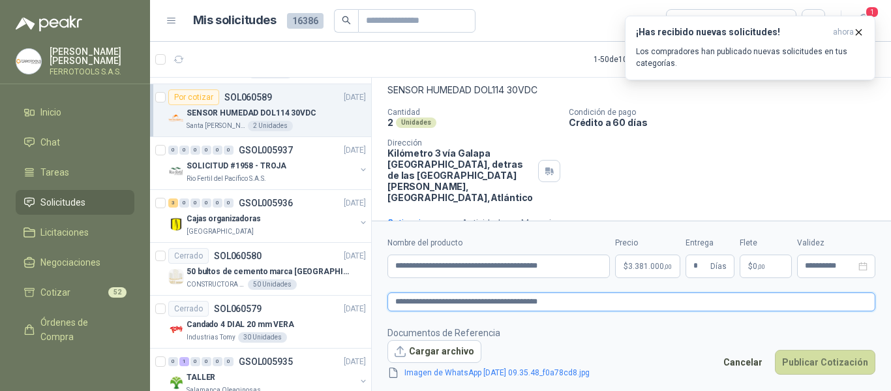
scroll to position [85, 0]
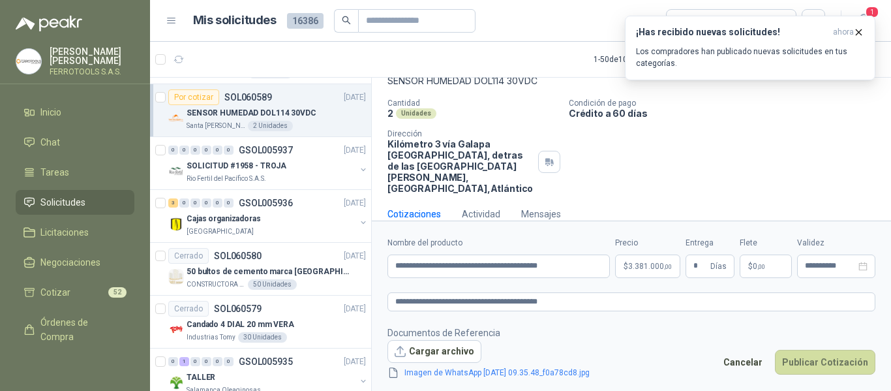
click at [678, 331] on footer "Documentos de Referencia Cargar archivo Imagen de WhatsApp 2025-10-09 a las 09.…" at bounding box center [631, 352] width 488 height 55
click at [833, 362] on button "Publicar Cotización" at bounding box center [825, 362] width 100 height 25
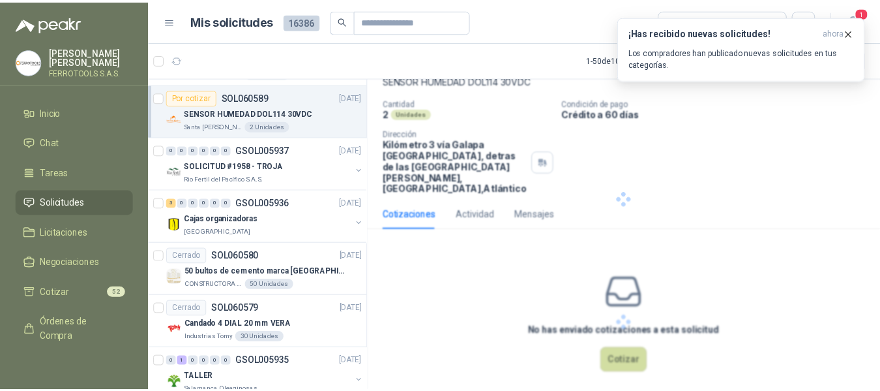
scroll to position [5, 0]
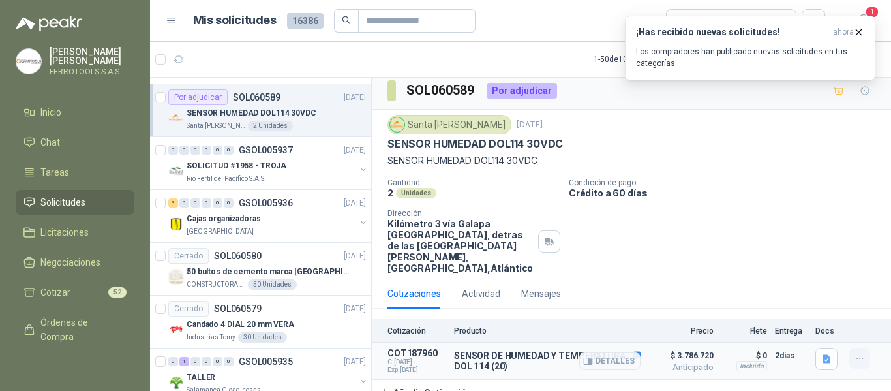
click at [854, 353] on icon "button" at bounding box center [859, 358] width 11 height 11
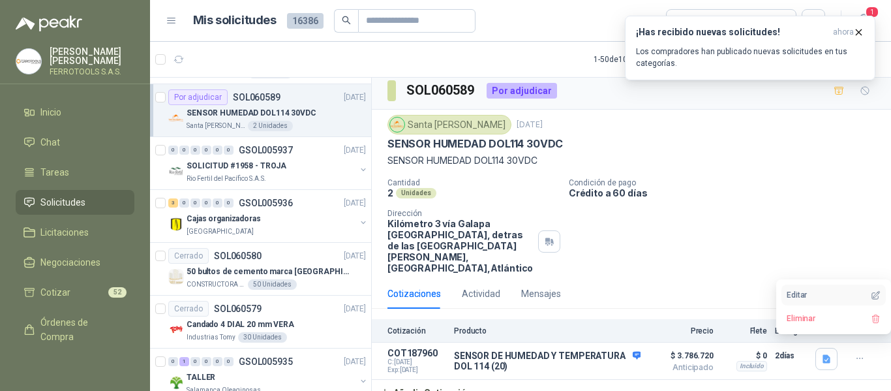
click at [818, 296] on button "Editar" at bounding box center [833, 294] width 104 height 21
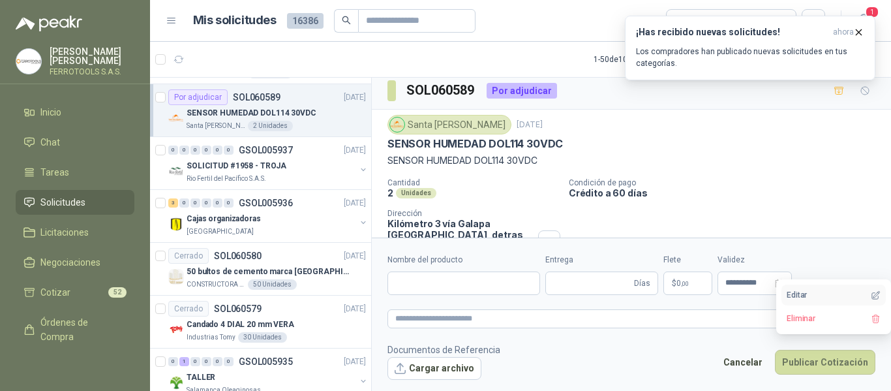
type input "**********"
type input "*"
type textarea "**********"
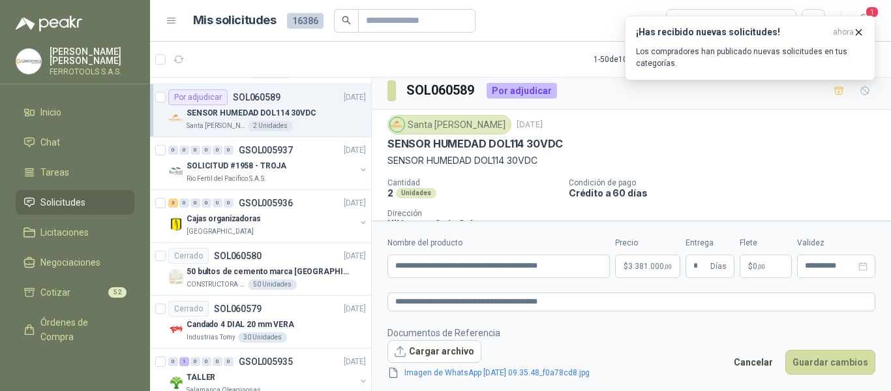
click at [657, 352] on footer "Documentos de Referencia Cargar archivo Imagen de WhatsApp 2025-10-09 a las 09.…" at bounding box center [631, 352] width 488 height 55
click at [639, 256] on body "HERNAN RUALES FERROTOOLS S.A.S. Inicio Chat Tareas Solicitudes Licitaciones Neg…" at bounding box center [445, 195] width 891 height 391
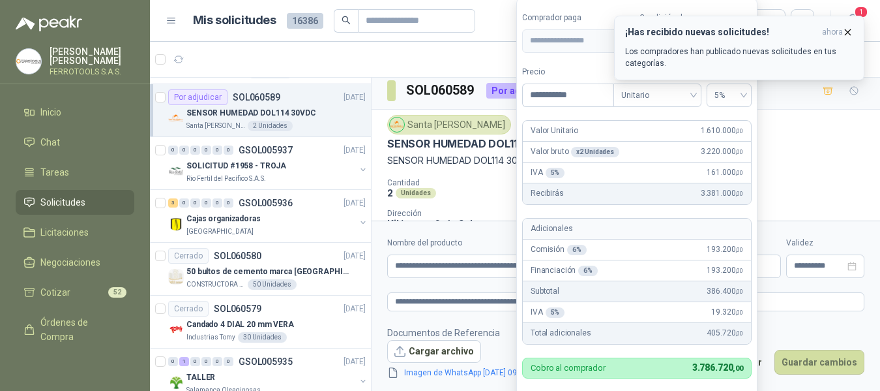
click at [846, 31] on icon "button" at bounding box center [848, 32] width 11 height 11
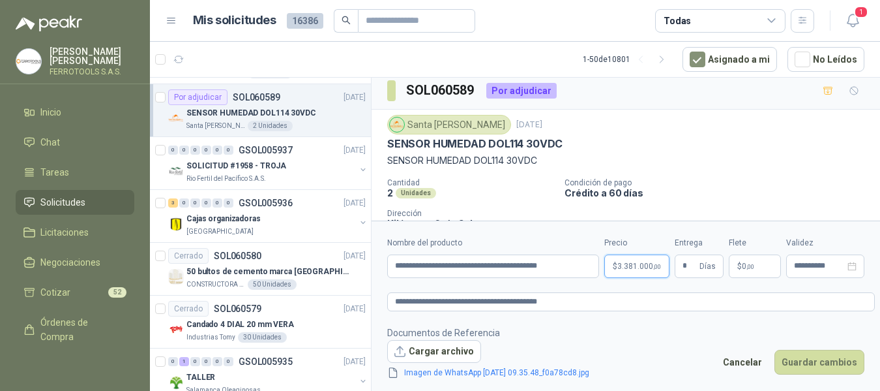
click at [654, 267] on body "HERNAN RUALES FERROTOOLS S.A.S. Inicio Chat Tareas Solicitudes Licitaciones Neg…" at bounding box center [440, 195] width 880 height 391
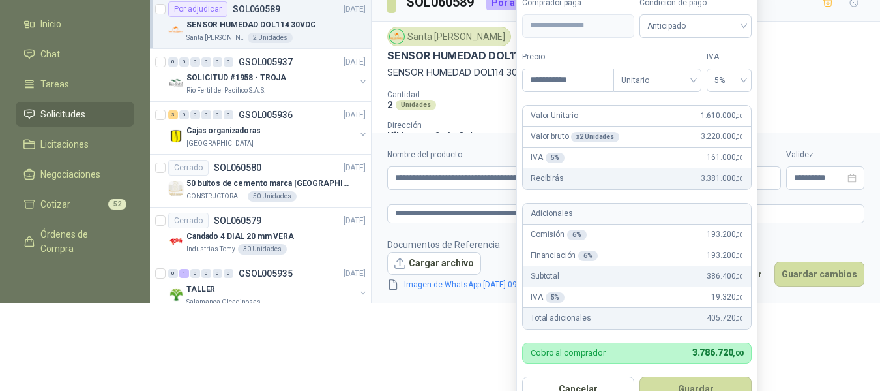
scroll to position [65, 0]
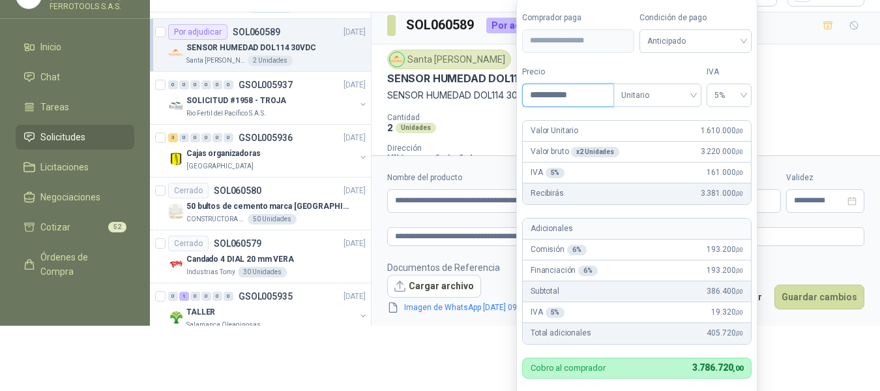
click at [550, 93] on input "**********" at bounding box center [568, 95] width 91 height 22
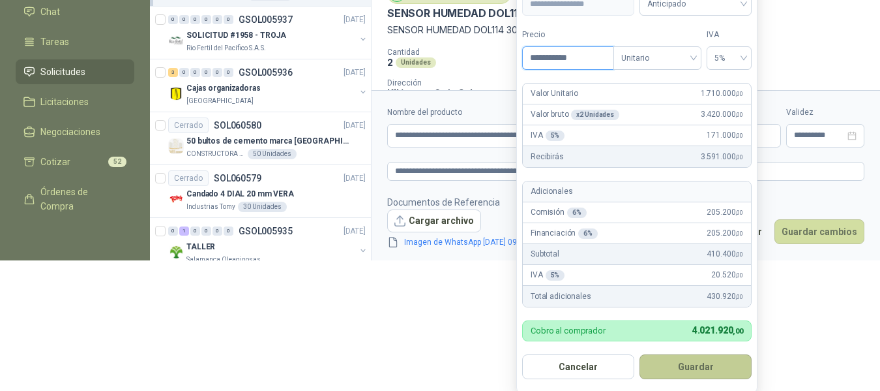
type input "**********"
click at [696, 367] on button "Guardar" at bounding box center [696, 366] width 112 height 25
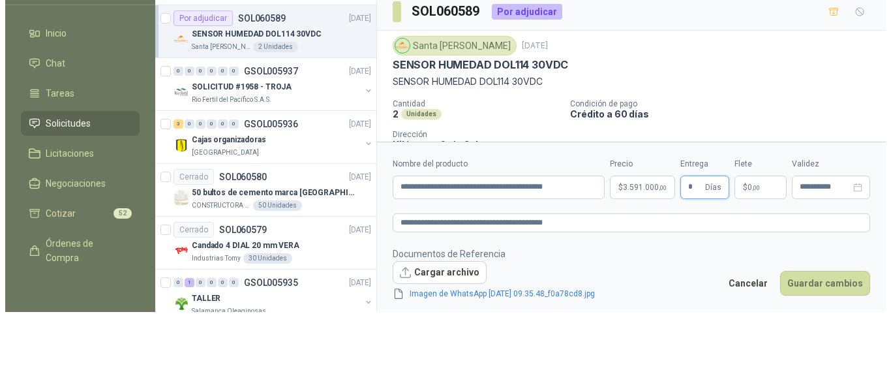
scroll to position [0, 0]
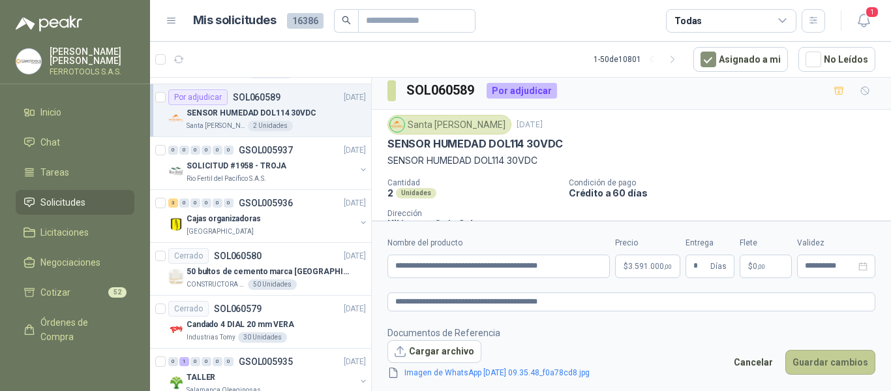
click at [843, 365] on button "Guardar cambios" at bounding box center [830, 362] width 90 height 25
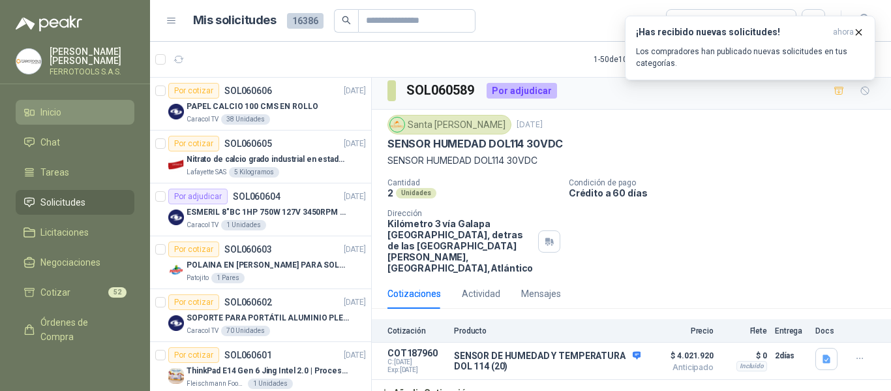
click at [61, 115] on span "Inicio" at bounding box center [50, 112] width 21 height 14
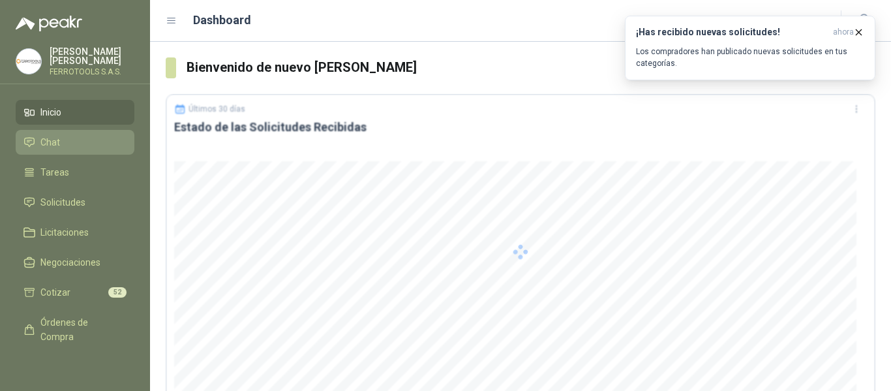
click at [55, 136] on span "Chat" at bounding box center [50, 142] width 20 height 14
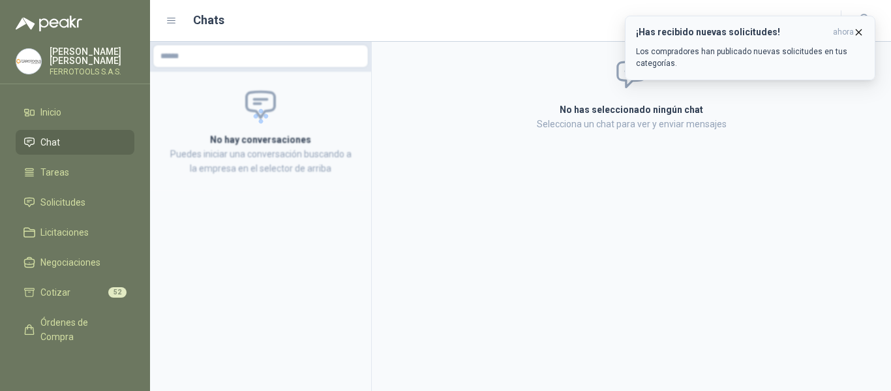
click at [822, 63] on p "Los compradores han publicado nuevas solicitudes en tus categorías." at bounding box center [750, 57] width 228 height 23
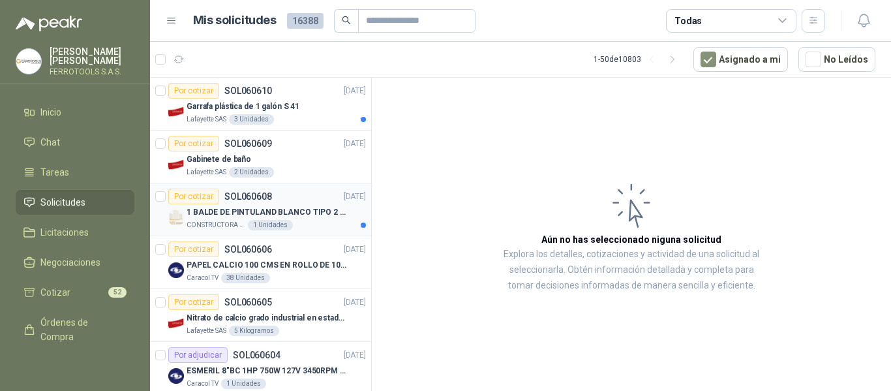
click at [291, 222] on div "CONSTRUCTORA GRUPO FIP 1 Unidades" at bounding box center [276, 225] width 179 height 10
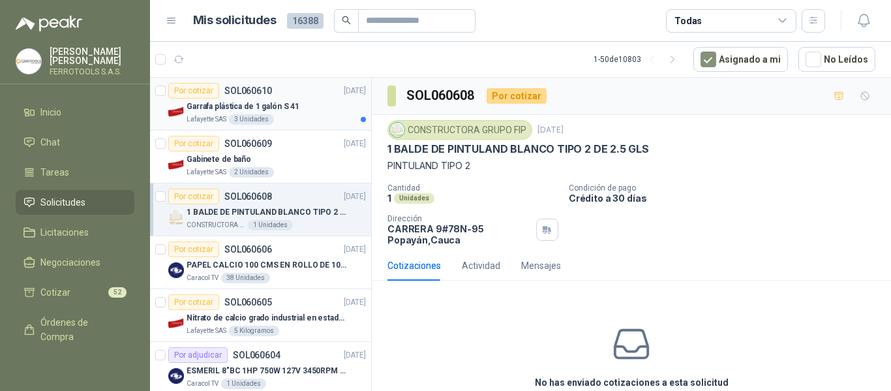
click at [301, 115] on div "Lafayette SAS 3 Unidades" at bounding box center [276, 119] width 179 height 10
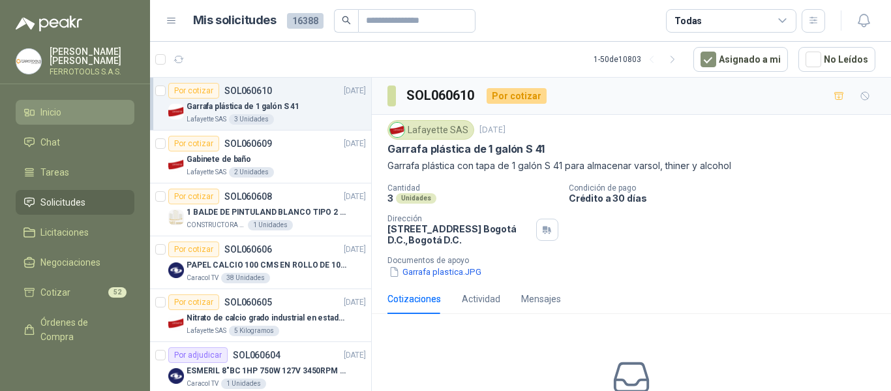
click at [68, 111] on li "Inicio" at bounding box center [74, 112] width 103 height 14
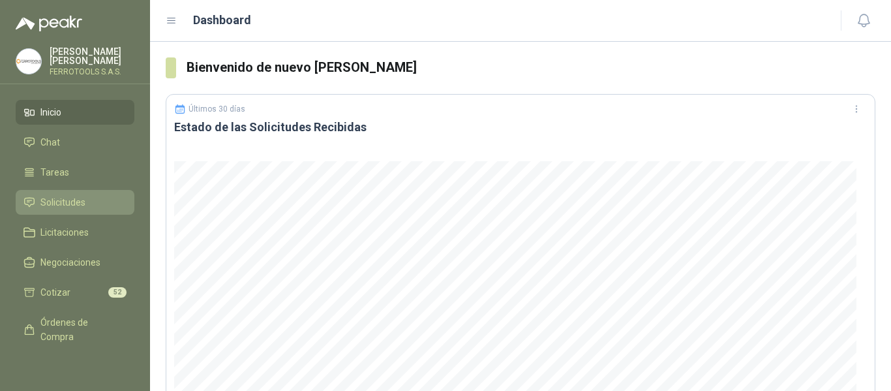
click at [38, 198] on li "Solicitudes" at bounding box center [74, 202] width 103 height 14
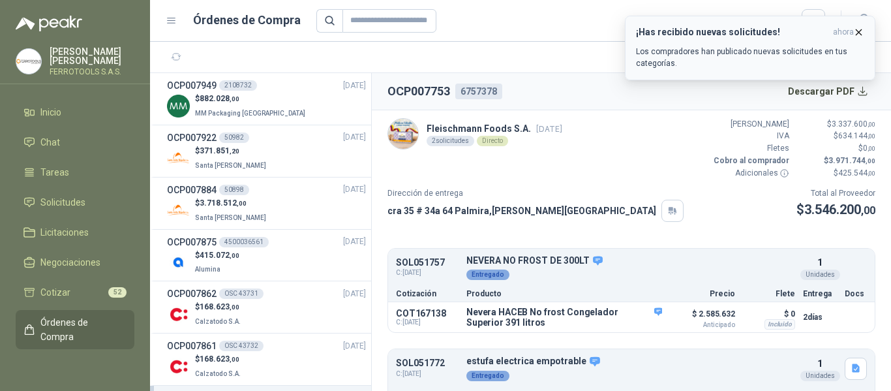
click at [763, 47] on p "Los compradores han publicado nuevas solicitudes en tus categorías." at bounding box center [750, 57] width 228 height 23
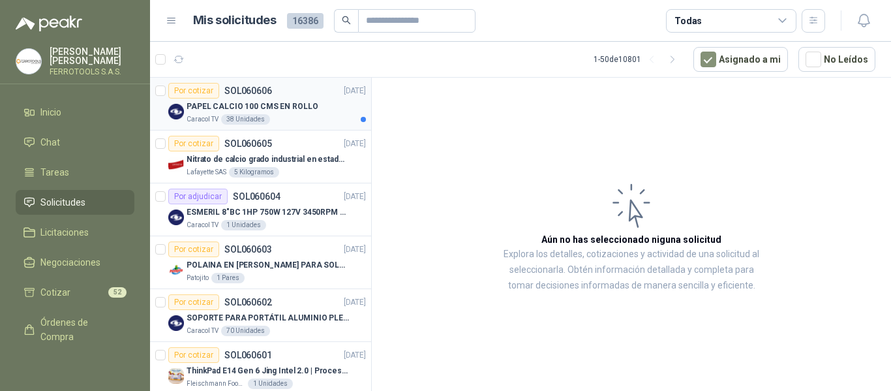
click at [302, 106] on p "PAPEL CALCIO 100 CMS EN ROLLO" at bounding box center [253, 106] width 132 height 12
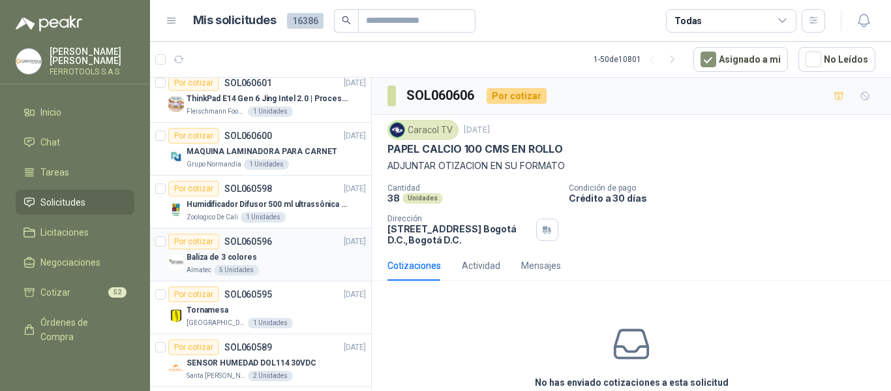
scroll to position [391, 0]
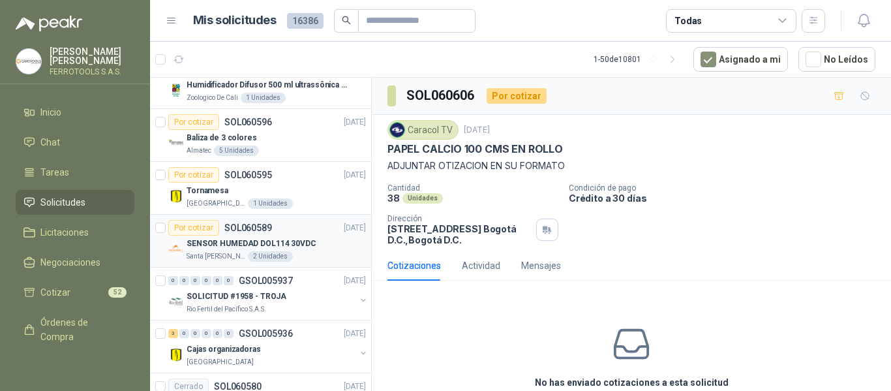
click at [301, 249] on p "SENSOR HUMEDAD DOL114 30VDC" at bounding box center [252, 243] width 130 height 12
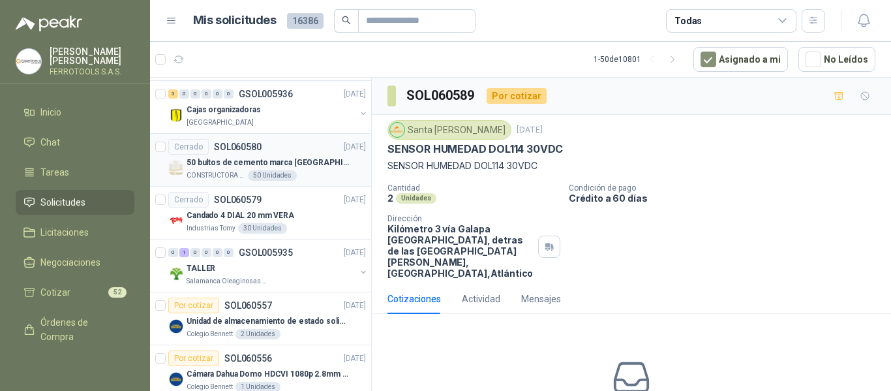
scroll to position [652, 0]
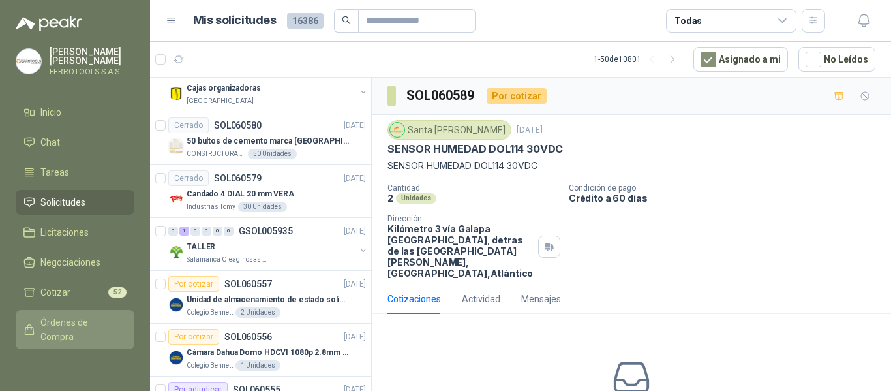
click at [54, 328] on span "Órdenes de Compra" at bounding box center [81, 329] width 82 height 29
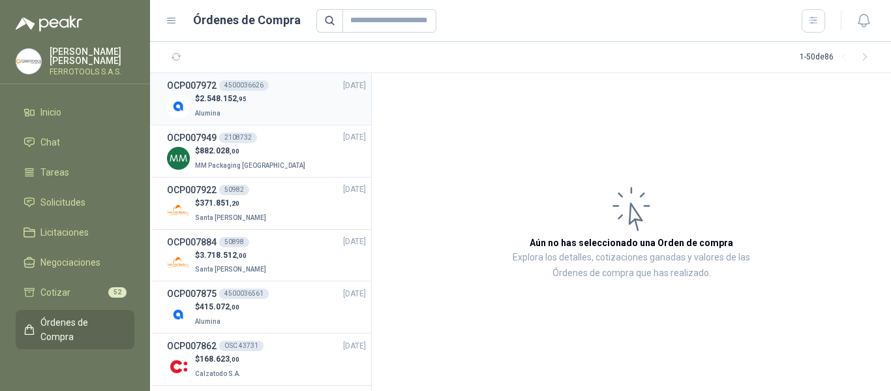
click at [283, 98] on div "$ 2.548.152 ,95 Alumina" at bounding box center [266, 106] width 199 height 27
